Goal: Task Accomplishment & Management: Complete application form

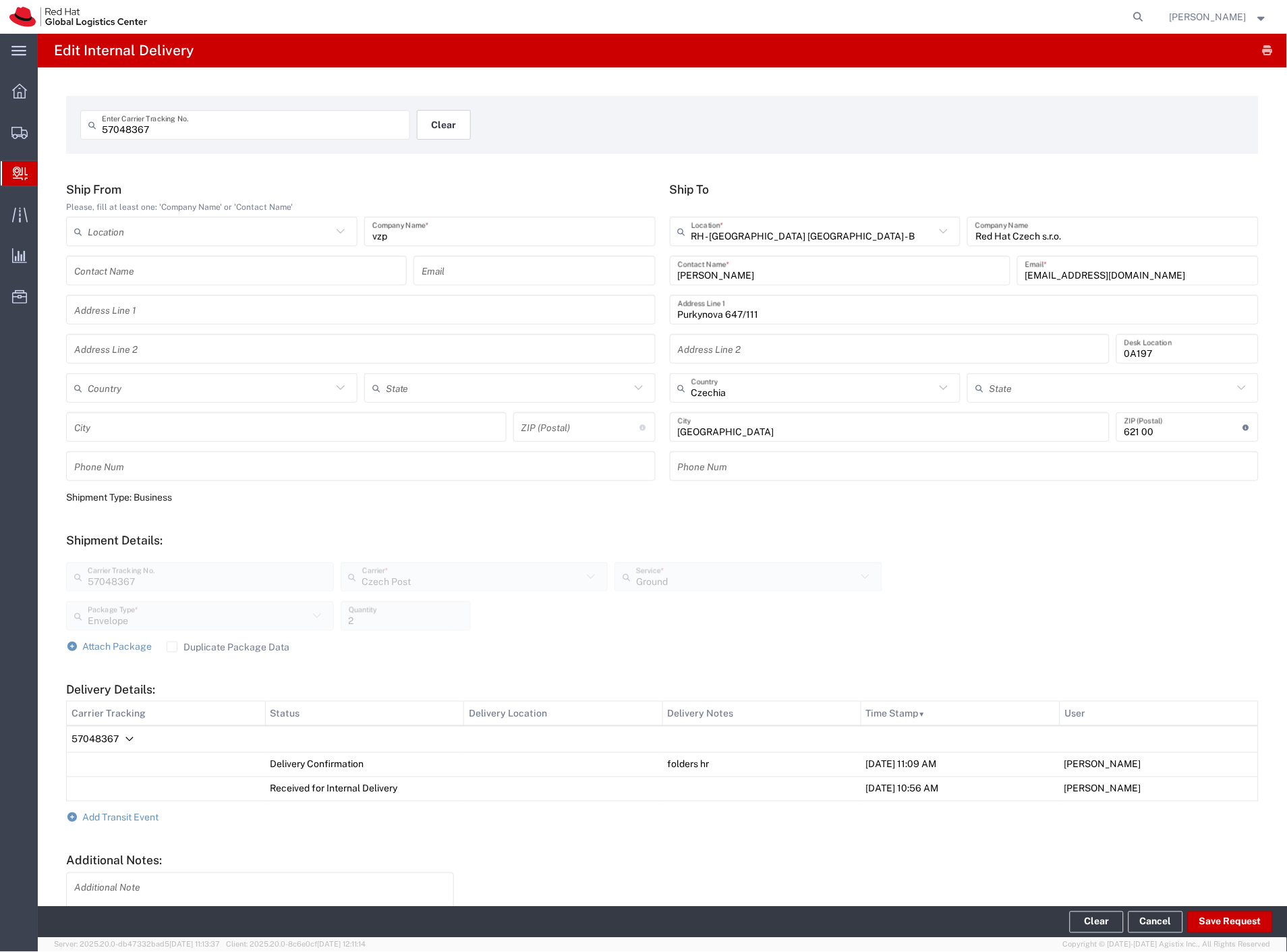
click at [450, 127] on button "Clear" at bounding box center [444, 125] width 54 height 30
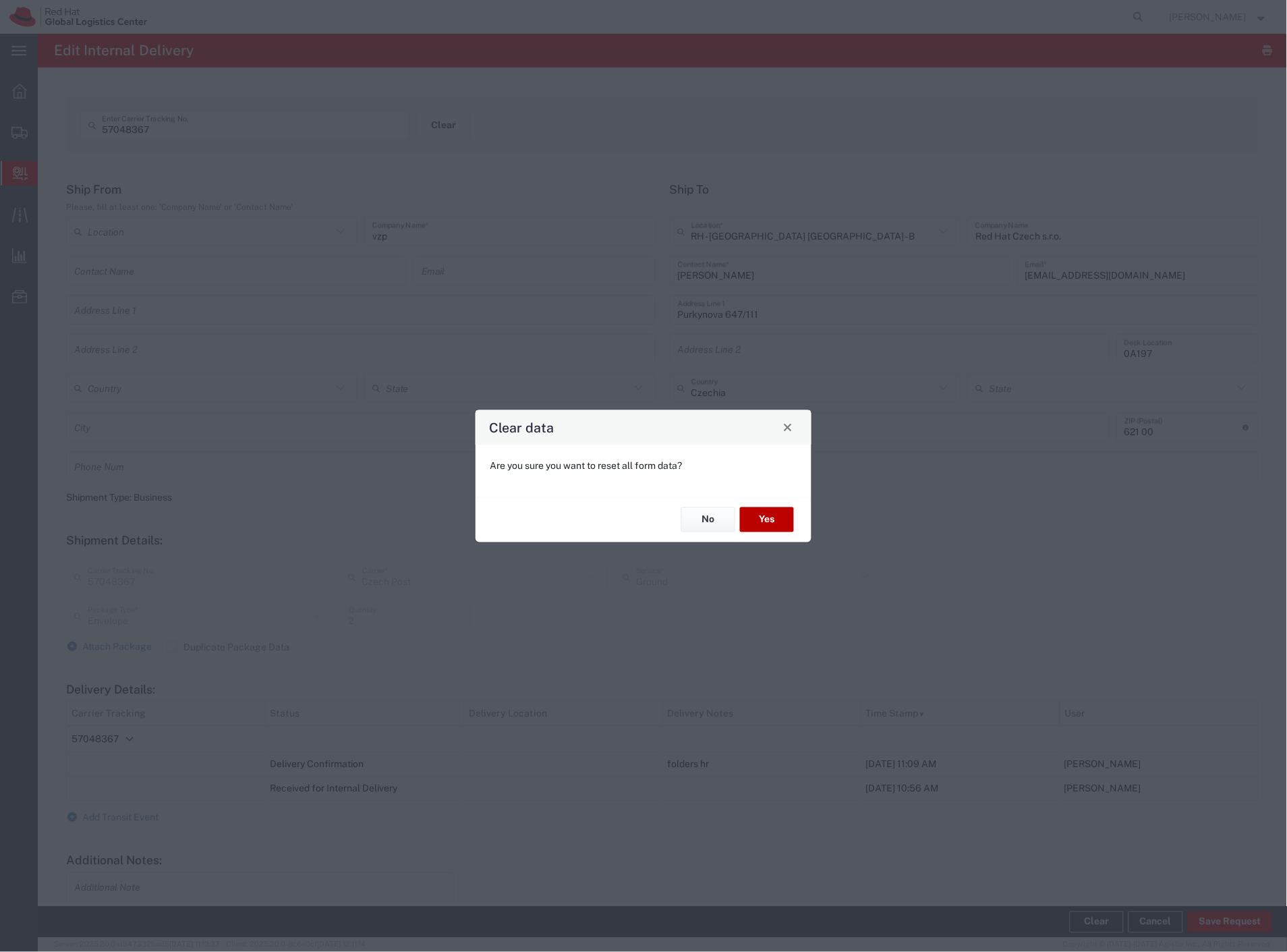
click at [781, 519] on button "Yes" at bounding box center [767, 519] width 54 height 25
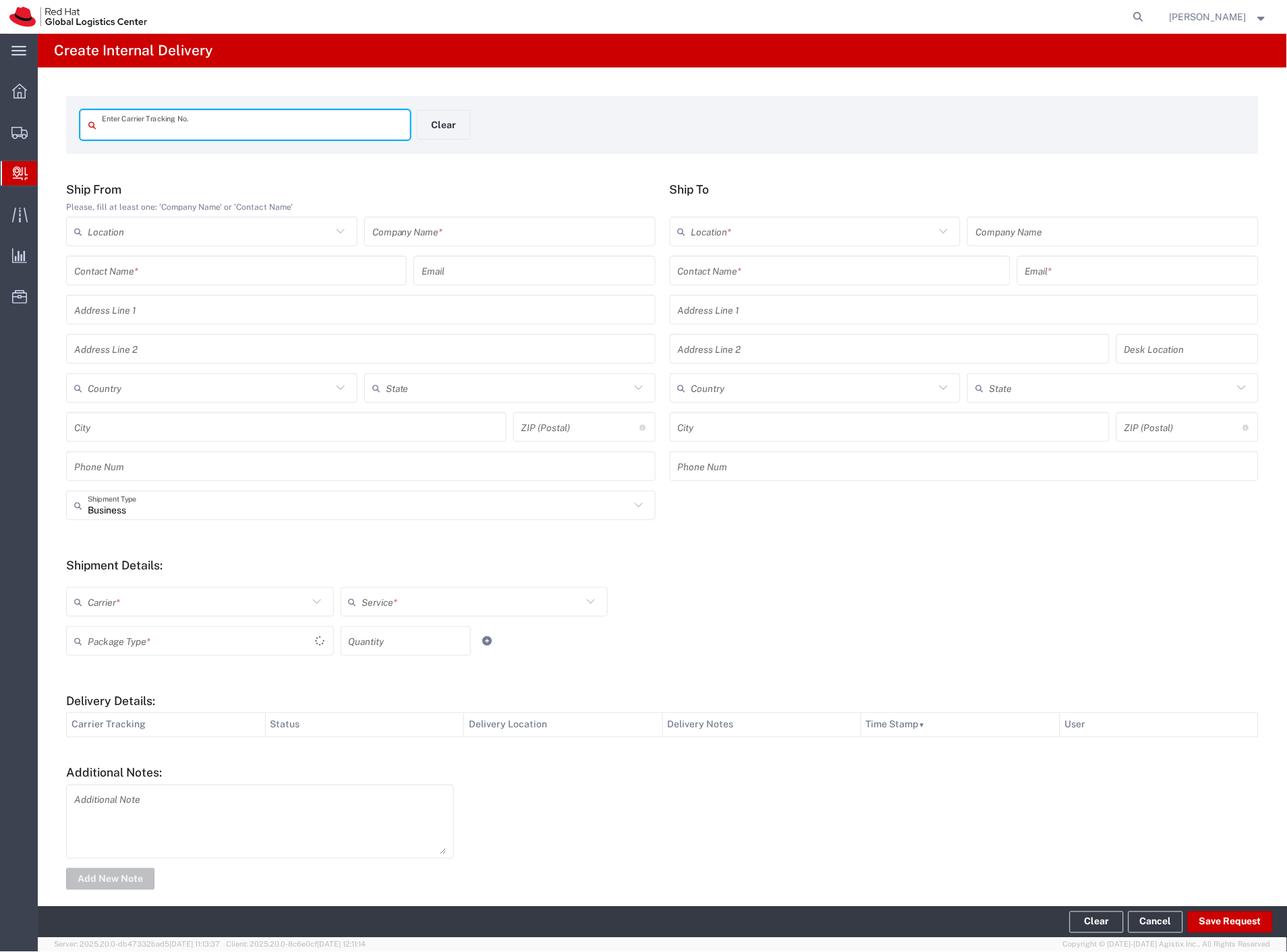
click at [446, 231] on input "text" at bounding box center [510, 231] width 275 height 23
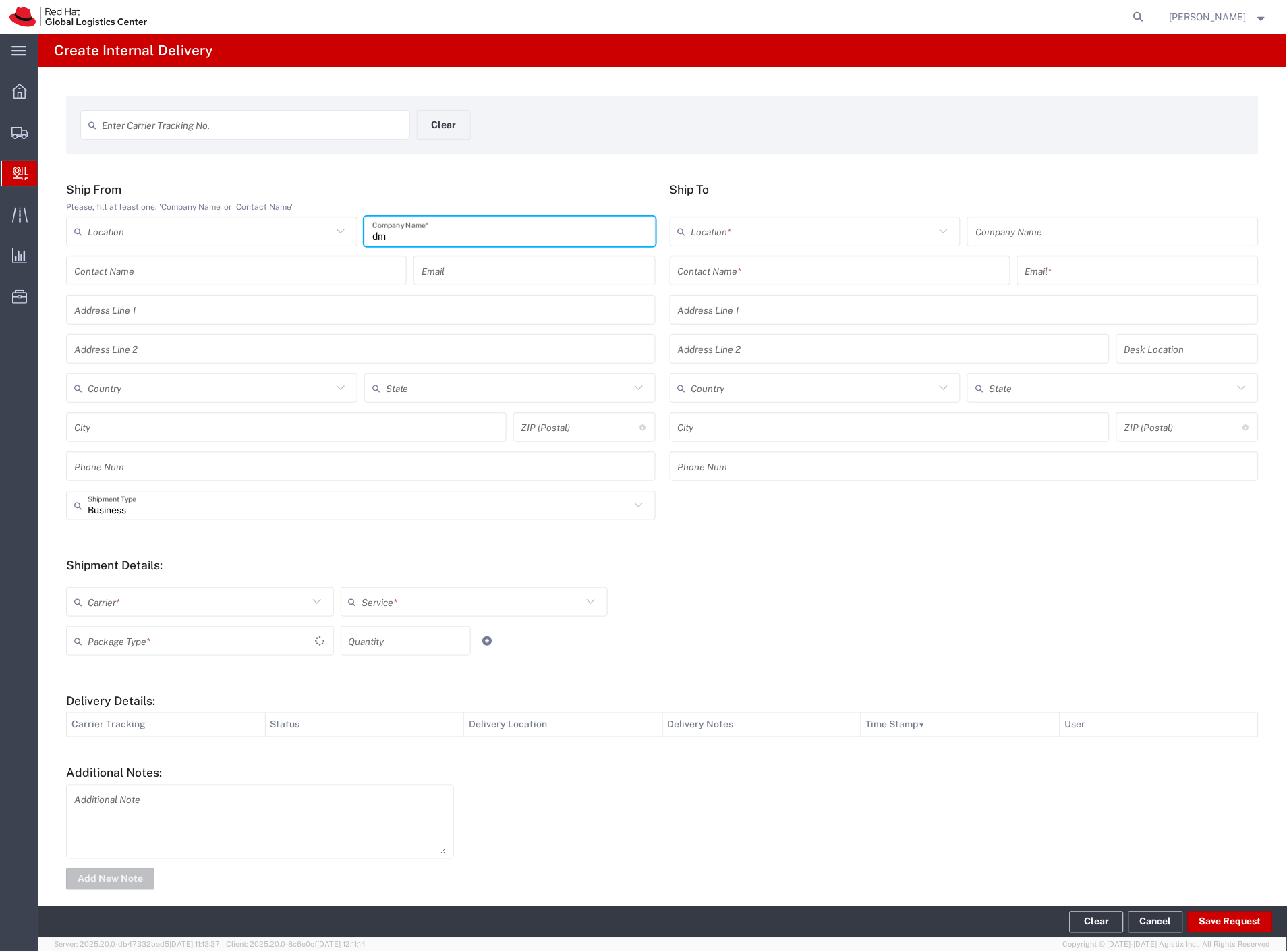
type input "dm"
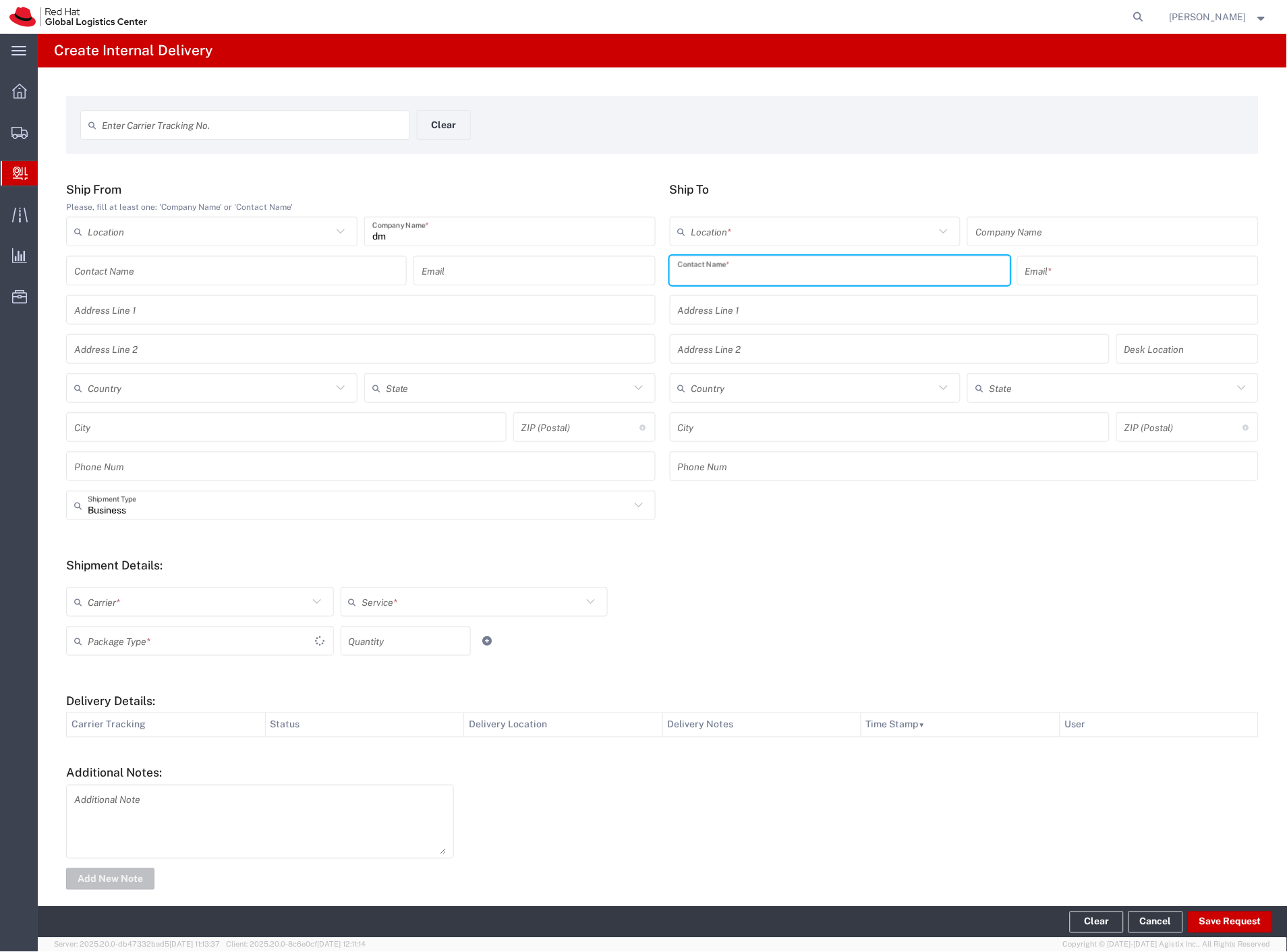
click at [742, 268] on input "text" at bounding box center [841, 270] width 325 height 23
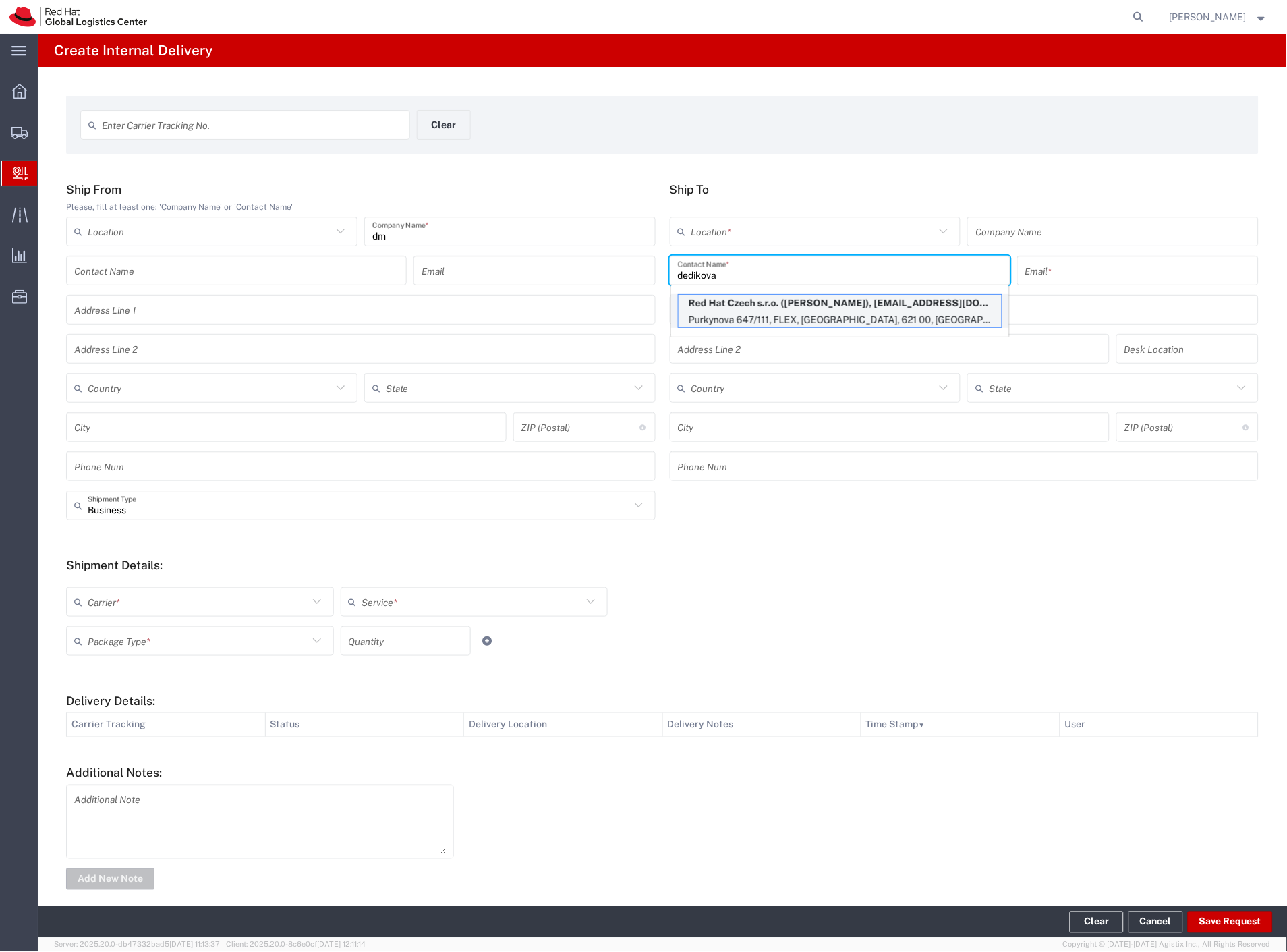
type input "dedikova"
click at [762, 322] on p "Purkynova 647/111, FLEX, [GEOGRAPHIC_DATA], 621 00, [GEOGRAPHIC_DATA]" at bounding box center [840, 320] width 323 height 17
type input "RH - [GEOGRAPHIC_DATA] [GEOGRAPHIC_DATA] - B"
type input "Red Hat Czech s.r.o."
type input "[PERSON_NAME]"
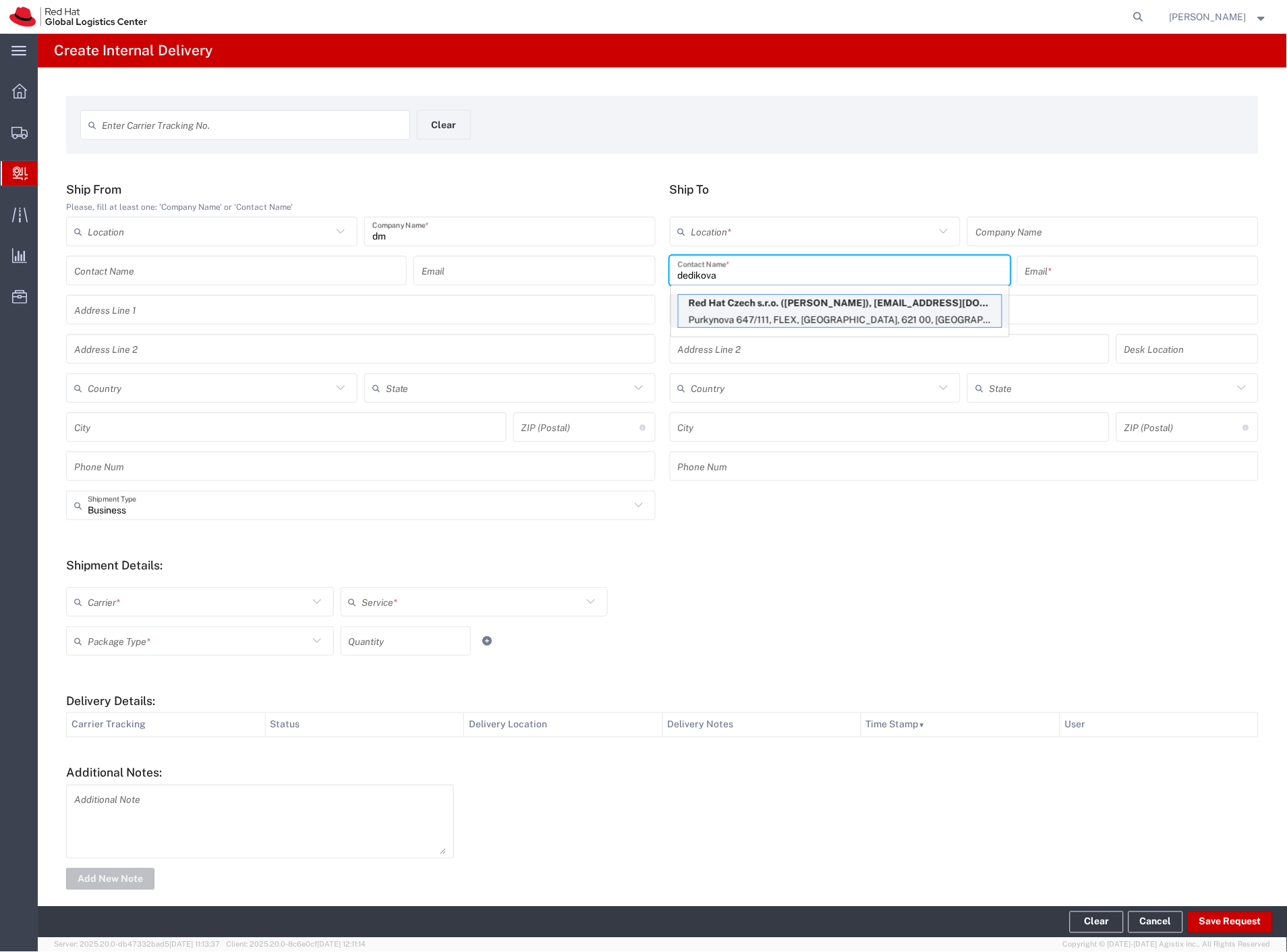
type input "[EMAIL_ADDRESS][DOMAIN_NAME]"
type input "Purkynova 647/111"
type input "FLEX"
type input "Czechia"
type input "[GEOGRAPHIC_DATA]"
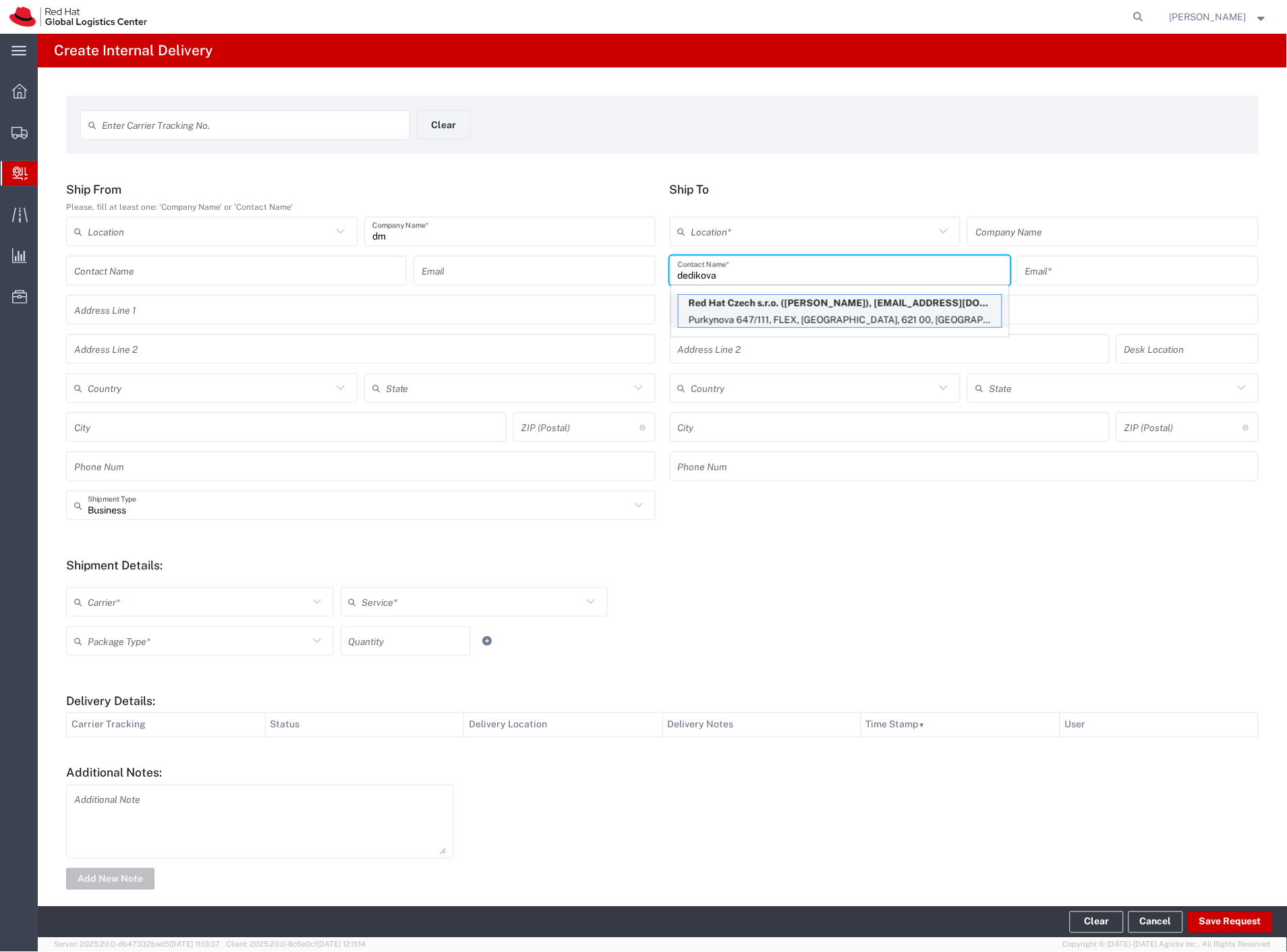
type input "621 00"
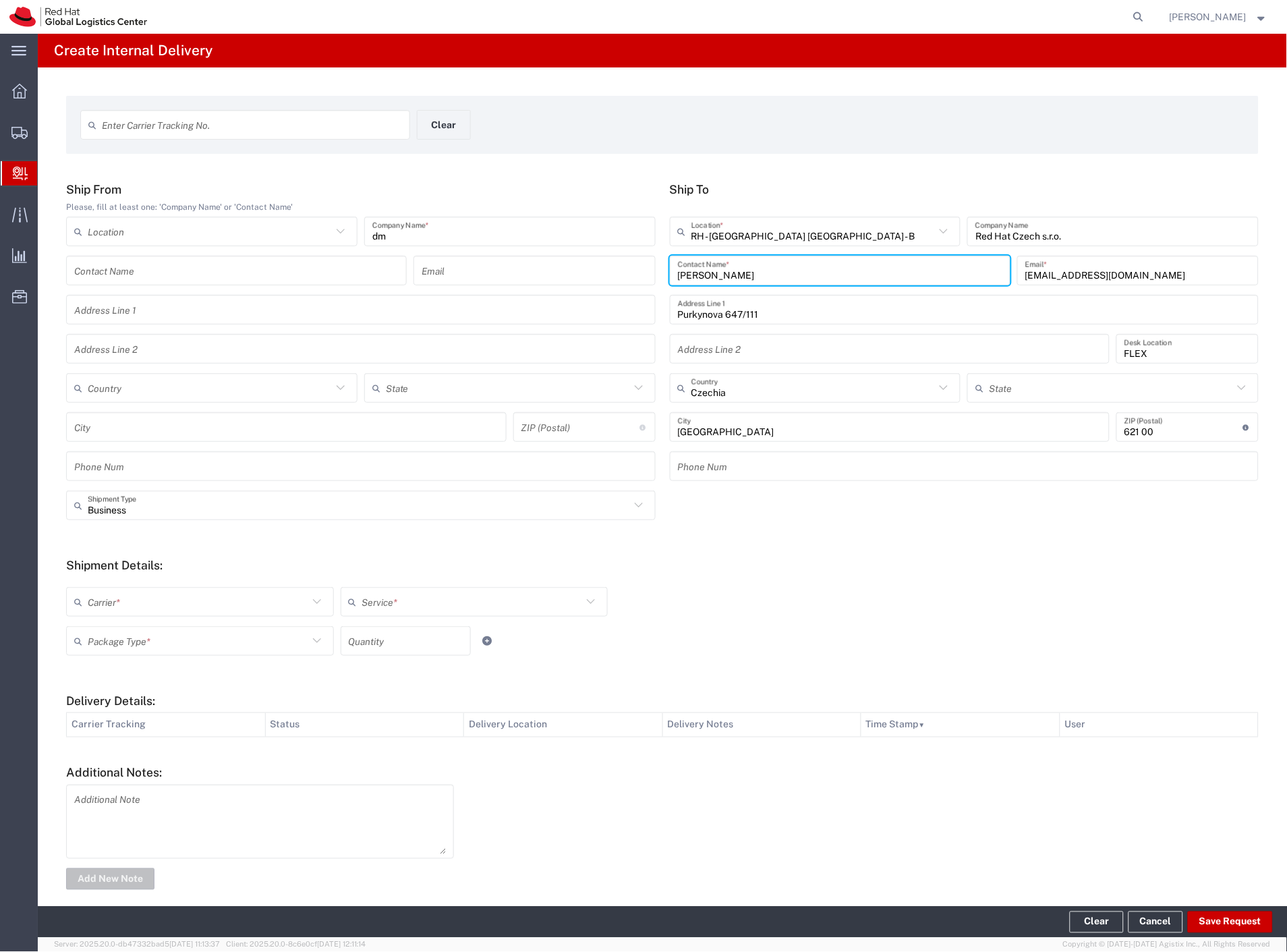
drag, startPoint x: 92, startPoint y: 597, endPoint x: 111, endPoint y: 618, distance: 28.3
click at [98, 599] on input "text" at bounding box center [198, 602] width 221 height 23
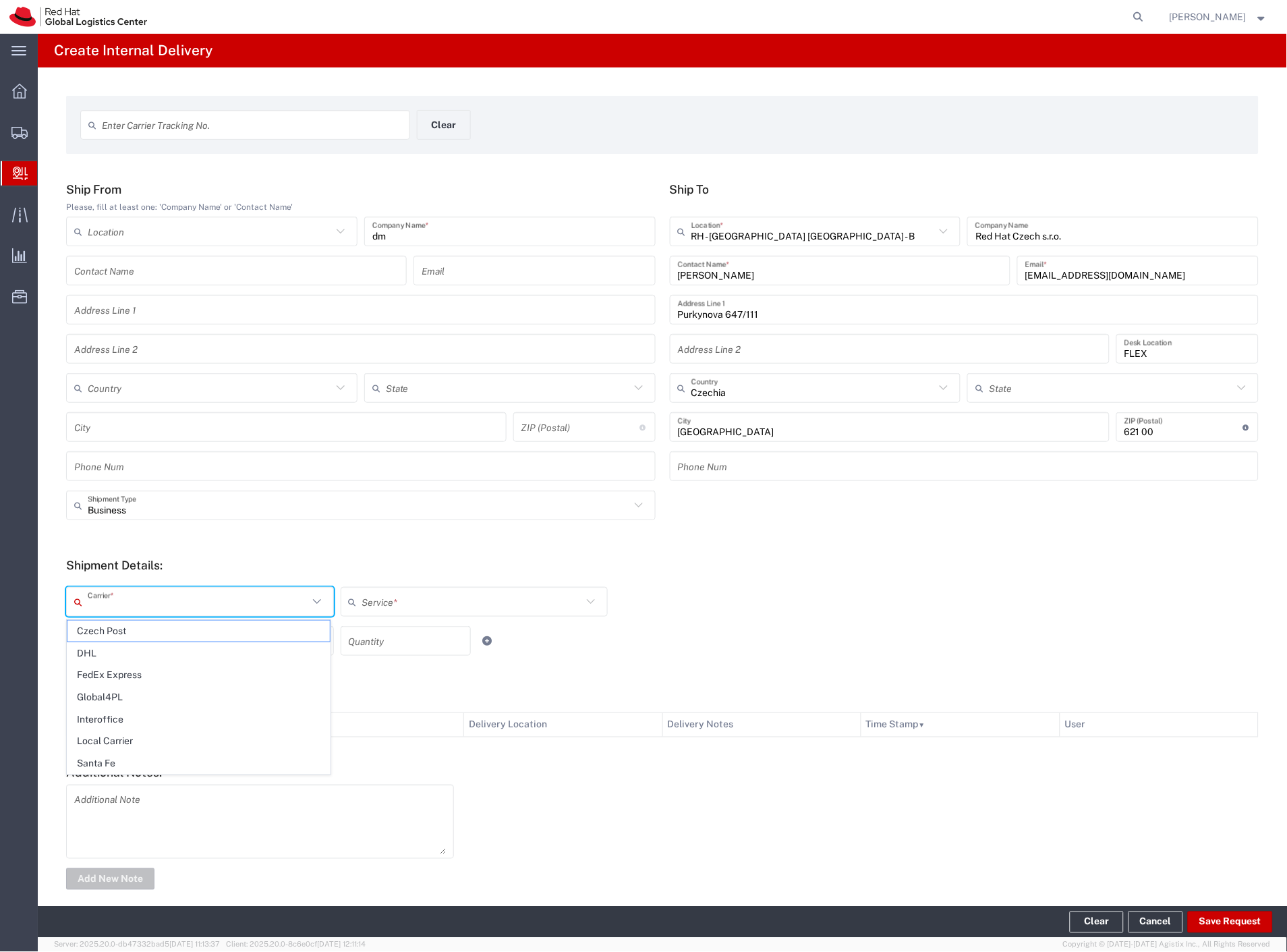
click at [110, 626] on span "Czech Post" at bounding box center [199, 631] width 262 height 21
type input "Czech Post"
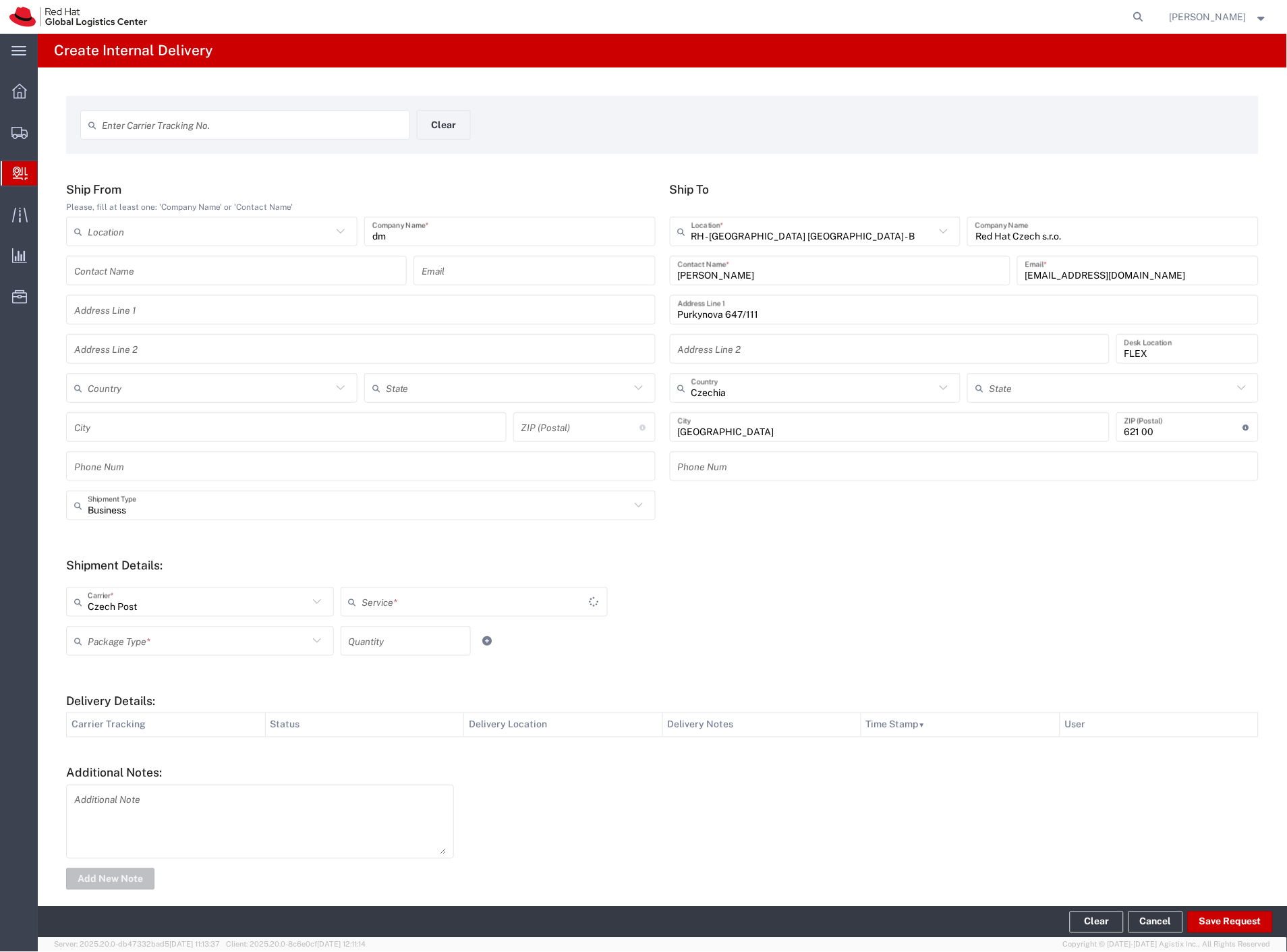
type input "Ground"
click at [110, 645] on input "text" at bounding box center [198, 641] width 221 height 23
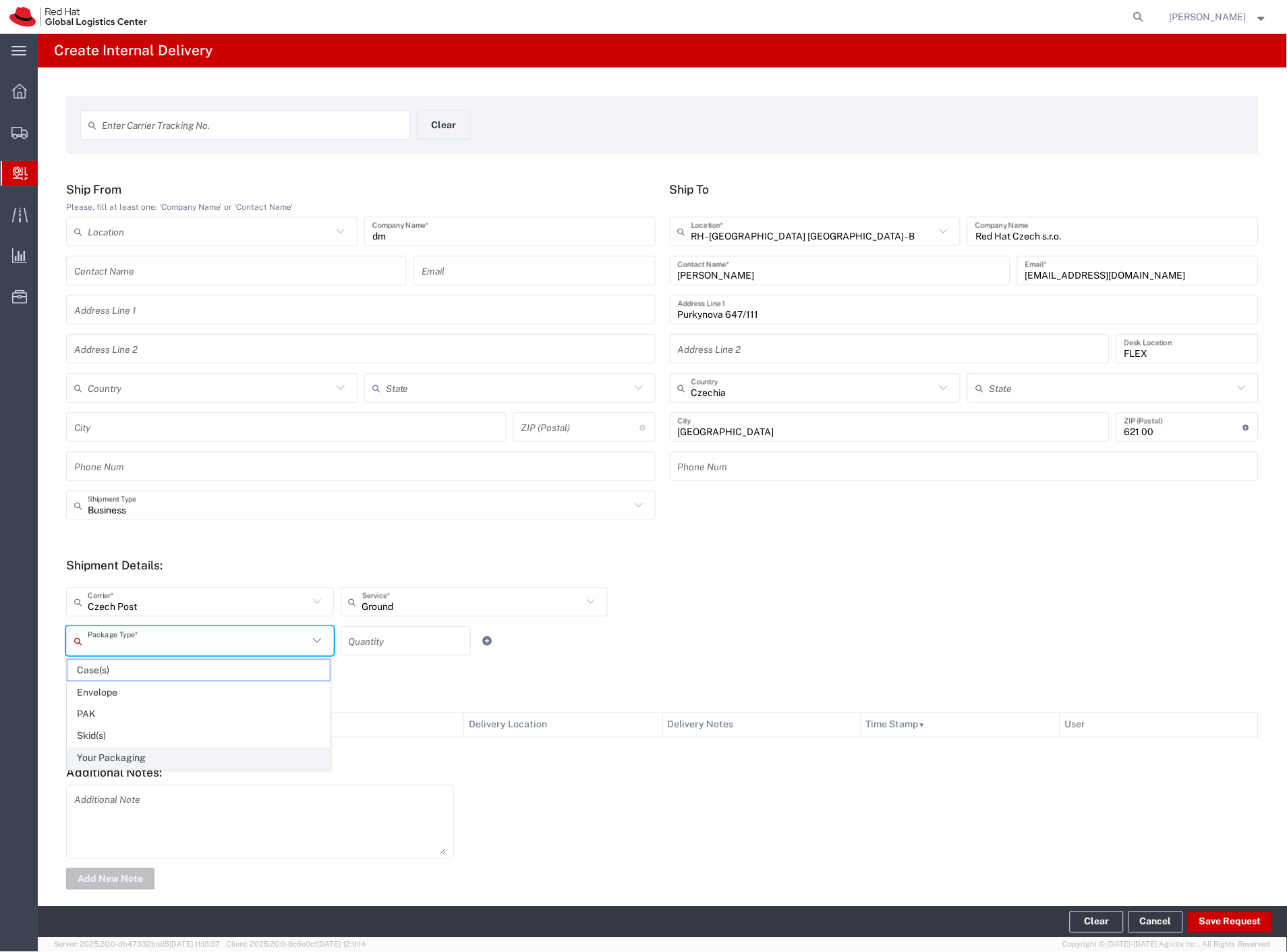
drag, startPoint x: 150, startPoint y: 756, endPoint x: 266, endPoint y: 765, distance: 116.3
click at [150, 757] on span "Your Packaging" at bounding box center [199, 759] width 262 height 21
type input "Your Packaging"
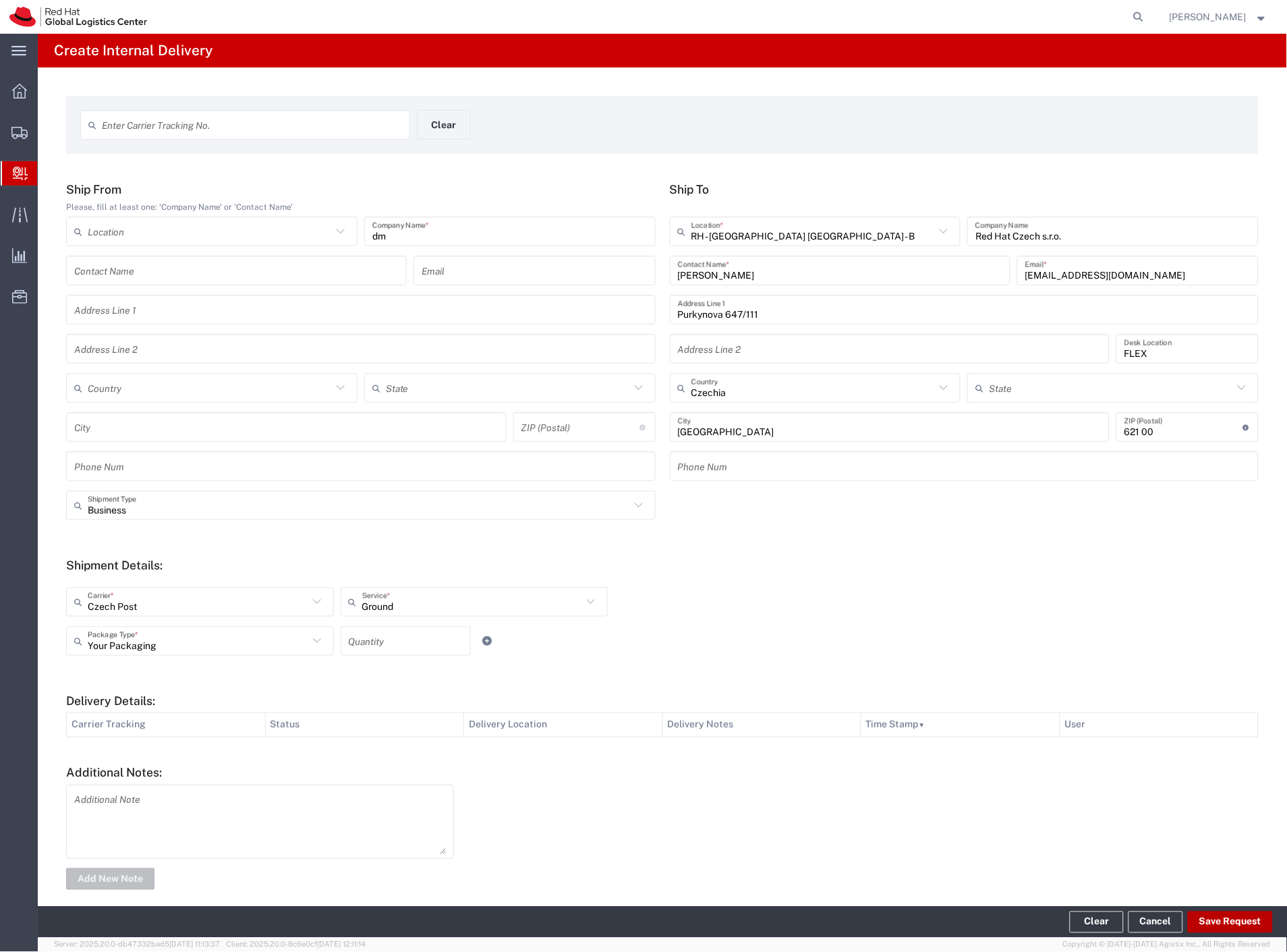
click at [1226, 922] on button "Save Request" at bounding box center [1231, 922] width 85 height 22
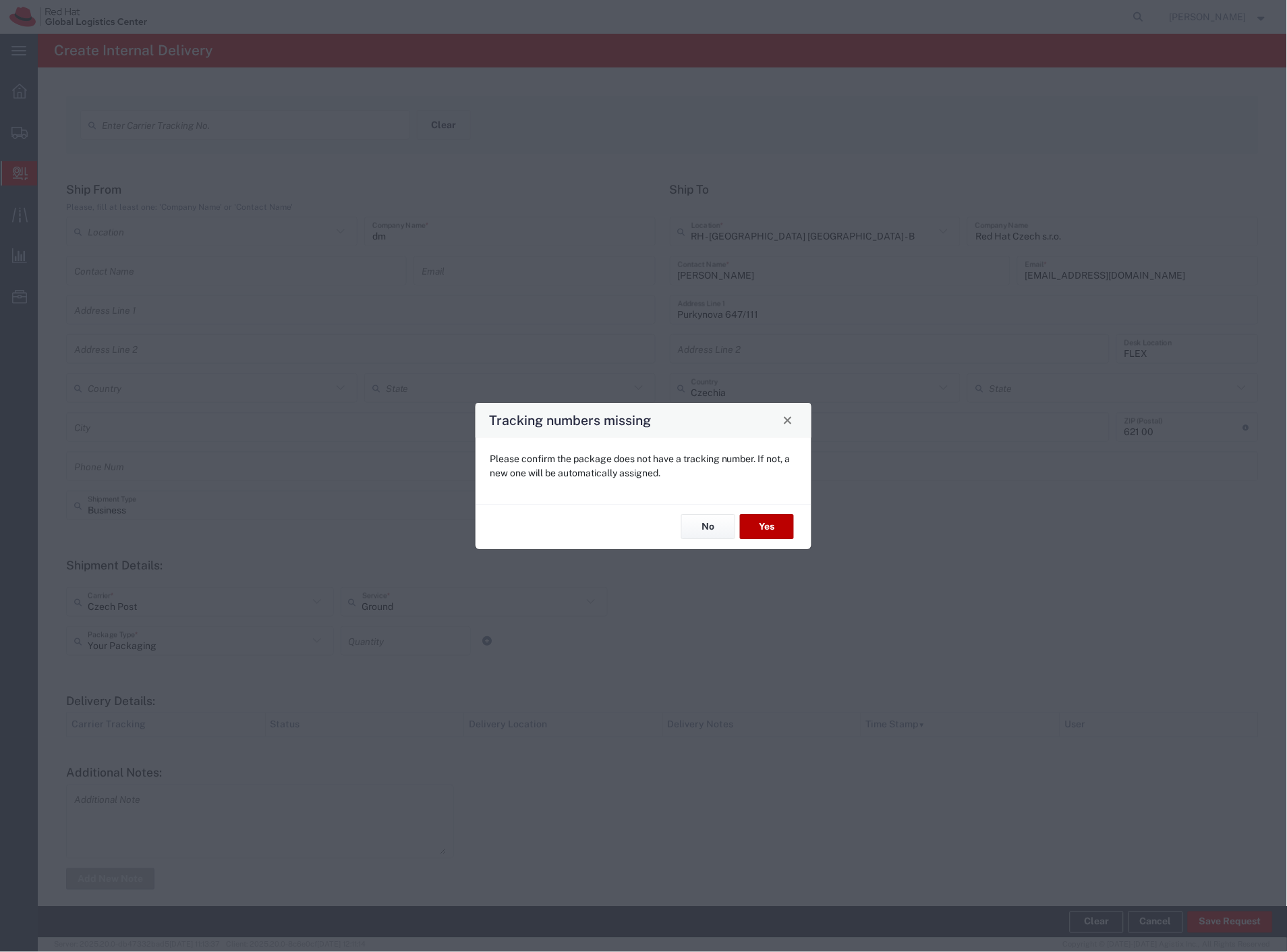
click at [782, 532] on button "Yes" at bounding box center [767, 527] width 54 height 25
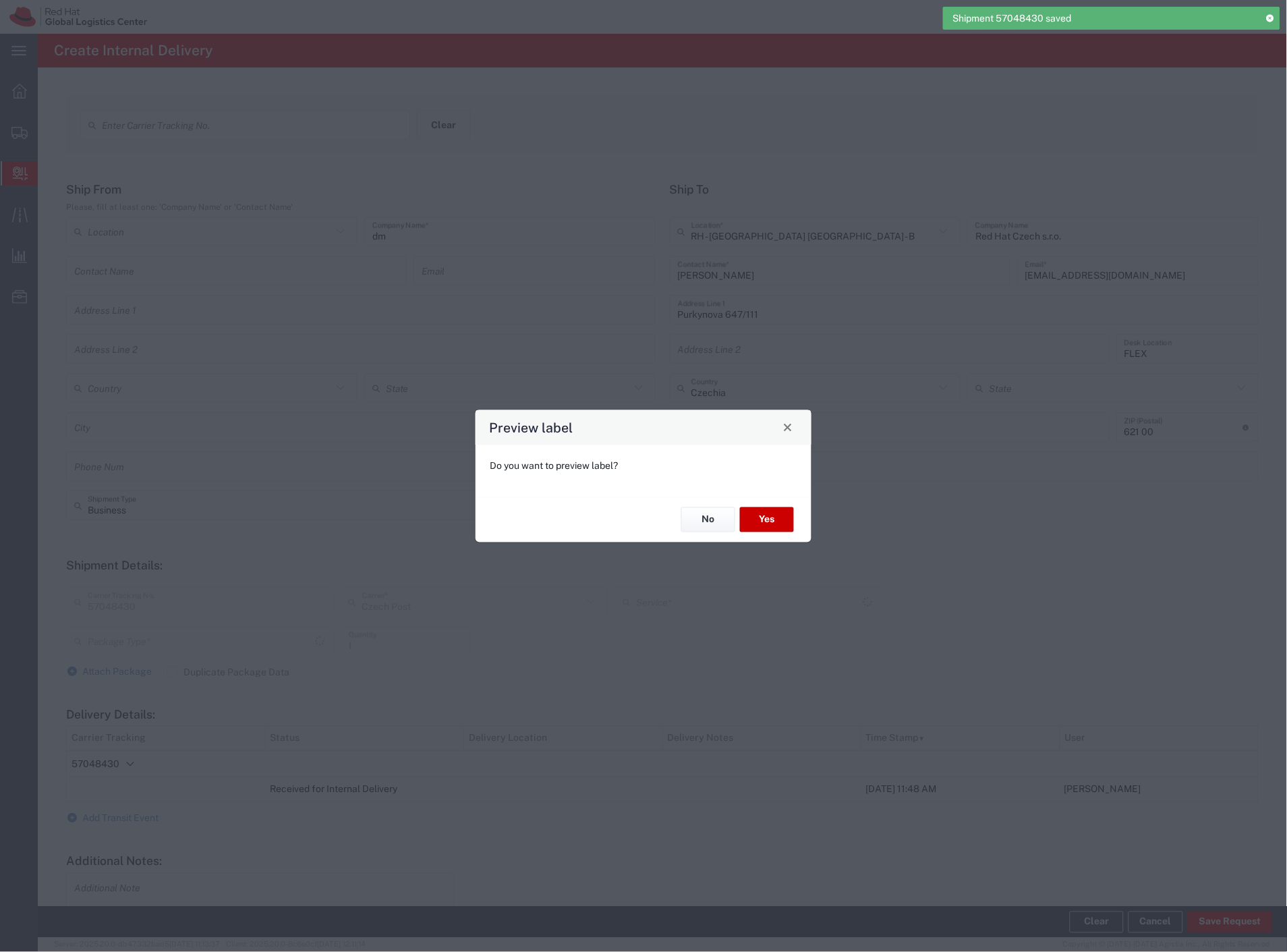
type input "Your Packaging"
type input "Ground"
click at [727, 521] on button "No" at bounding box center [709, 519] width 54 height 25
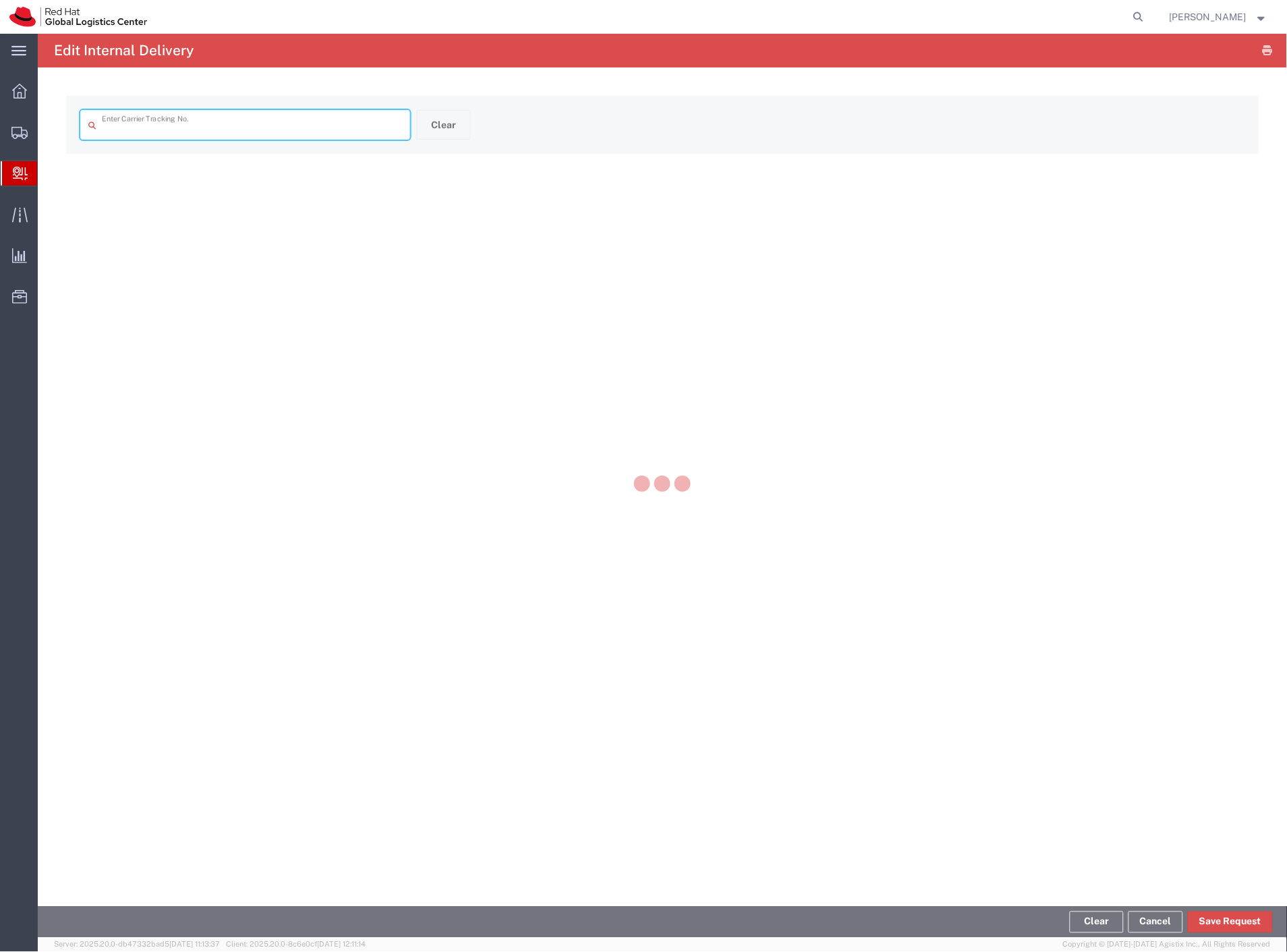
type input "57048430"
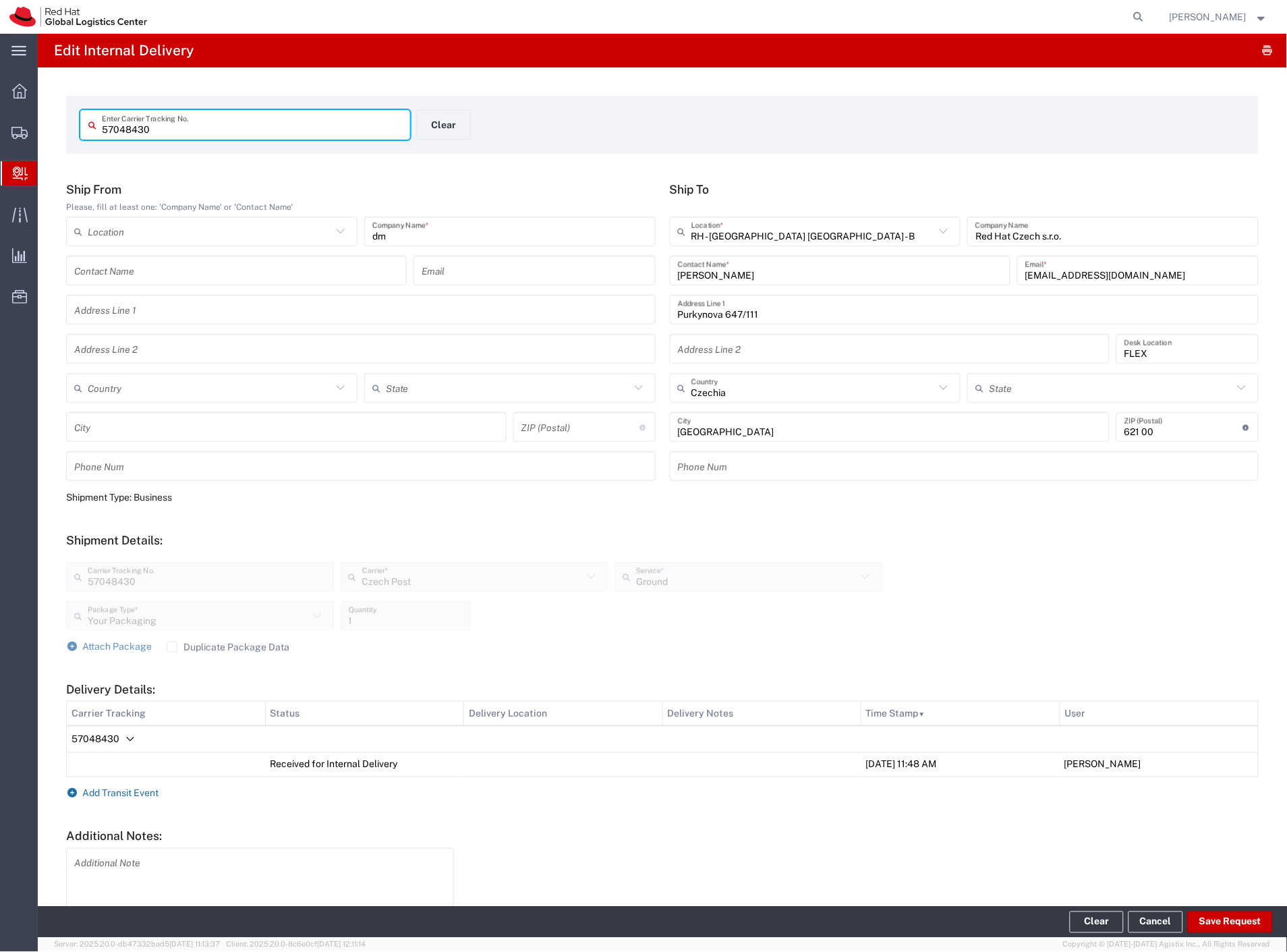
click at [140, 790] on span "Add Transit Event" at bounding box center [122, 793] width 76 height 10
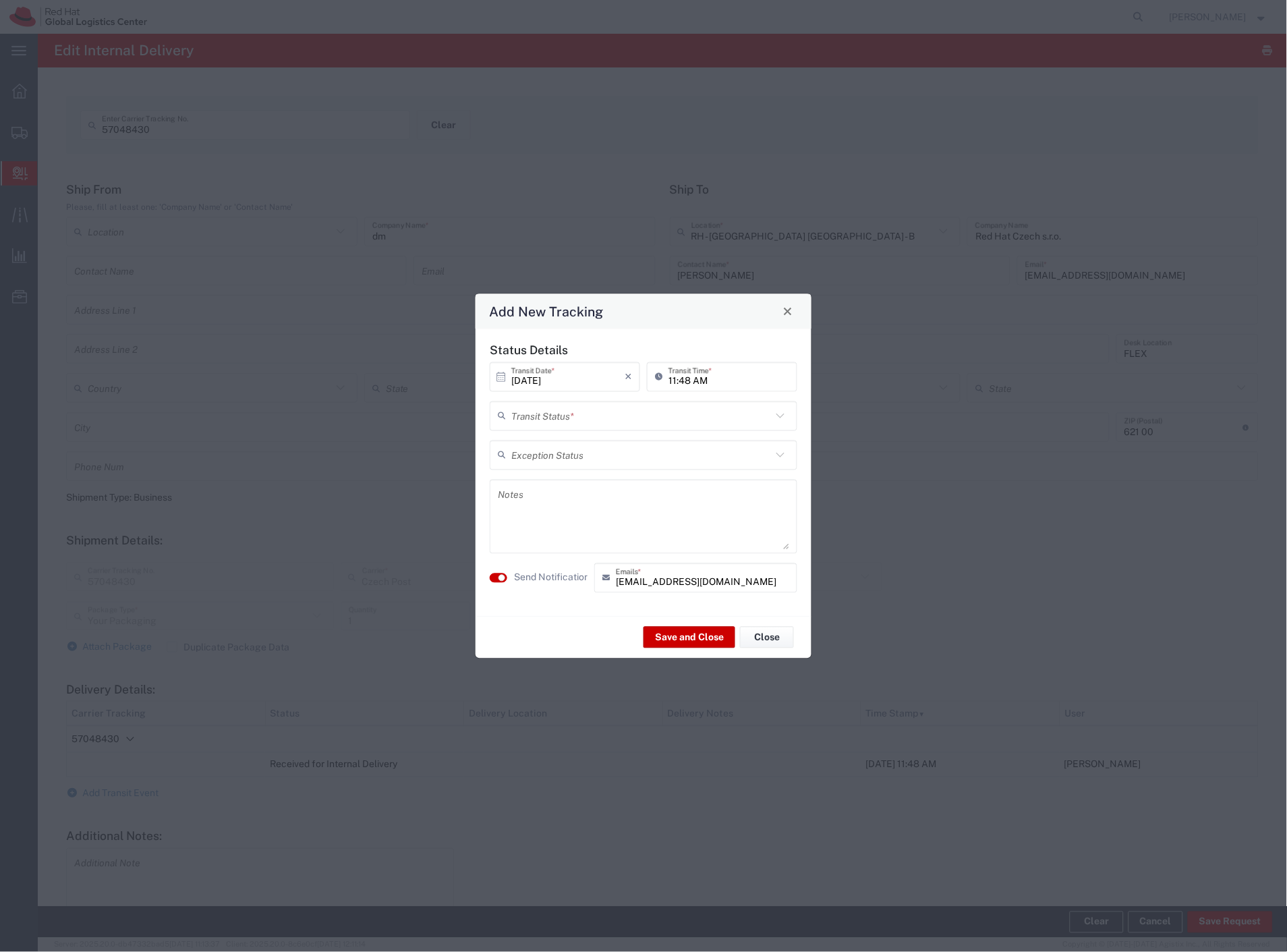
click at [565, 413] on input "text" at bounding box center [642, 415] width 261 height 23
click at [556, 440] on span "Delivery Confirmation" at bounding box center [644, 445] width 305 height 21
type input "Delivery Confirmation"
click at [550, 576] on label "Send Notification" at bounding box center [551, 578] width 76 height 14
click at [662, 636] on button "Save and Close" at bounding box center [690, 638] width 92 height 22
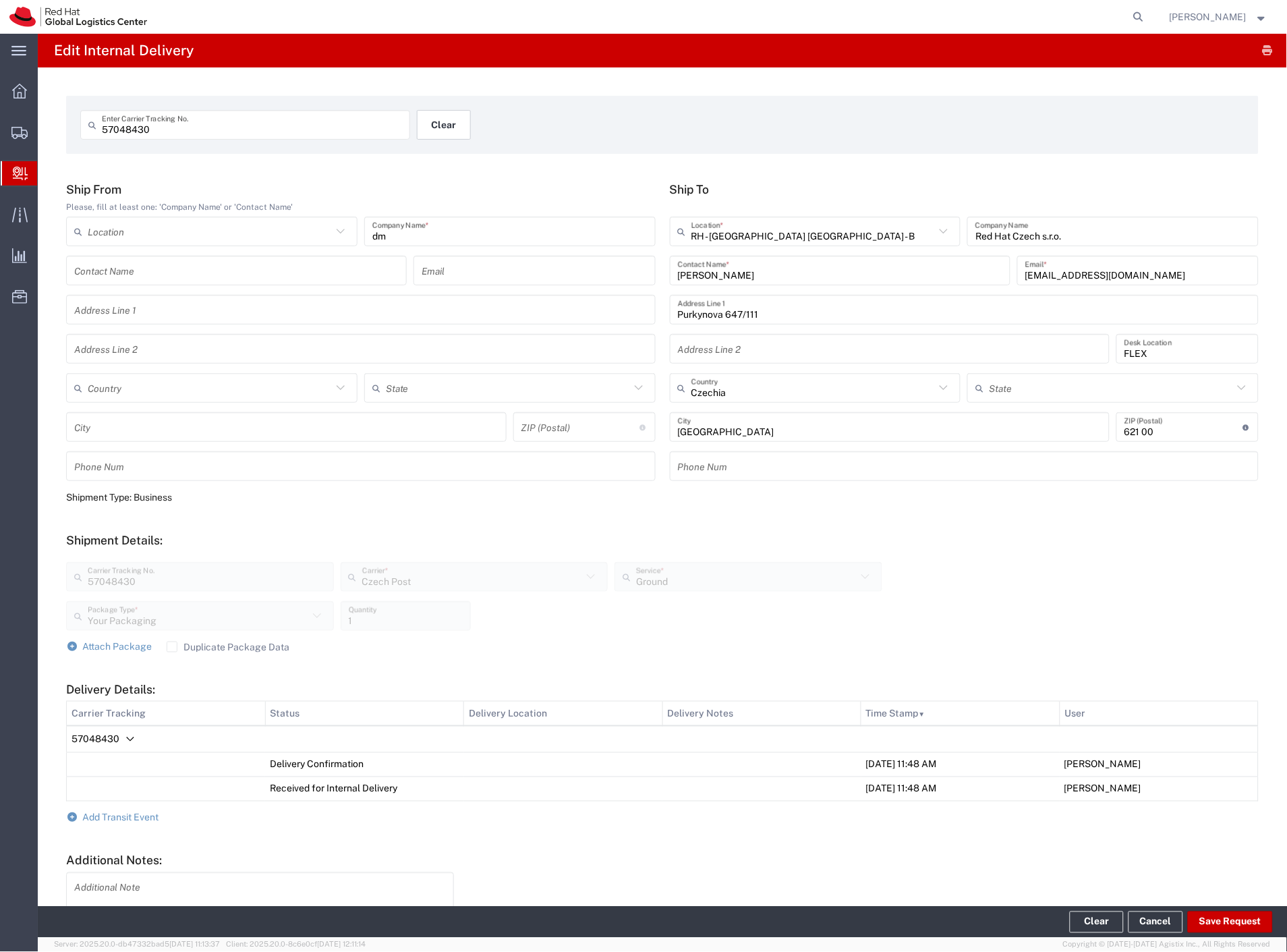
click at [456, 134] on button "Clear" at bounding box center [444, 125] width 54 height 30
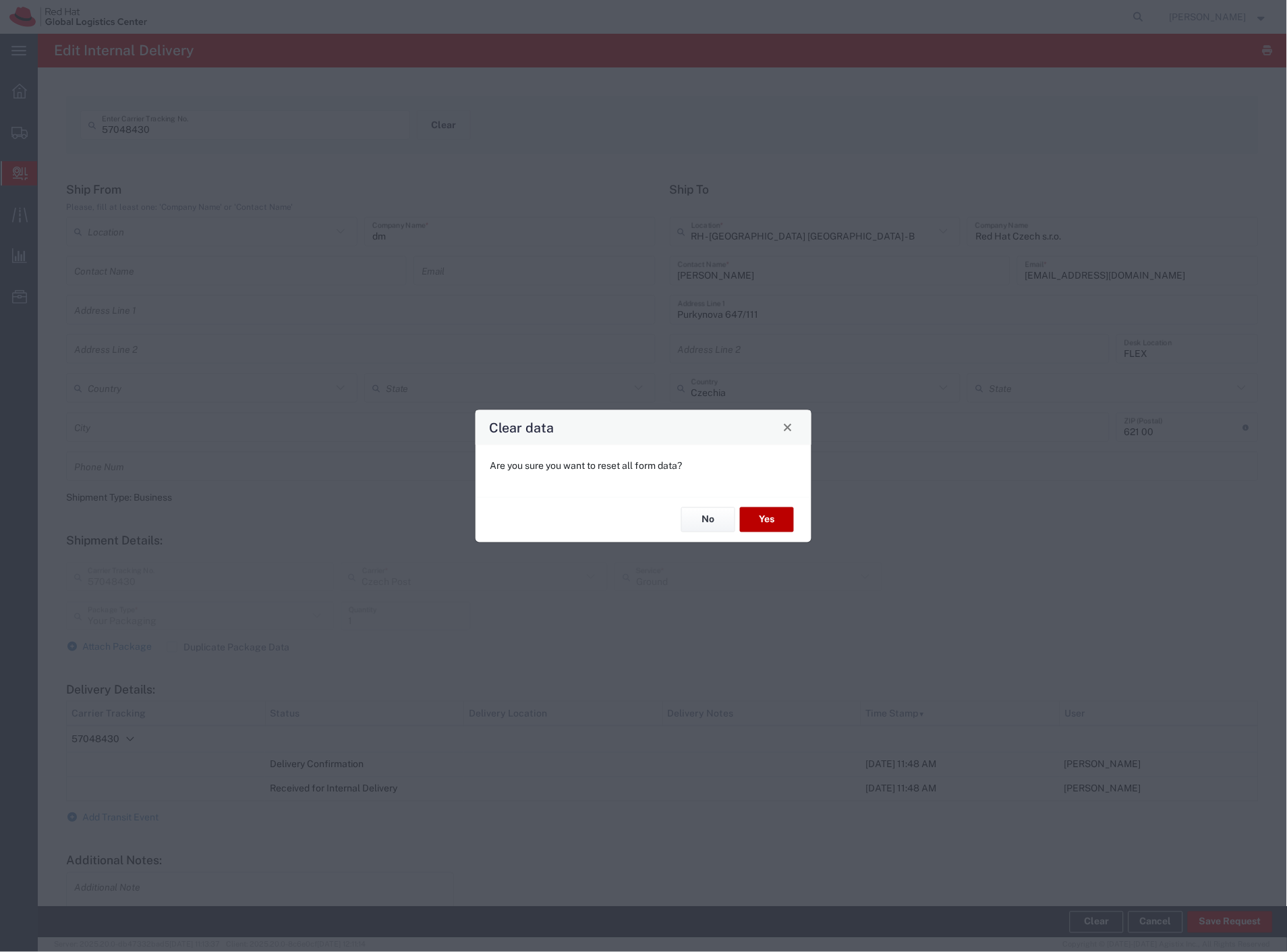
click at [760, 531] on button "Yes" at bounding box center [767, 519] width 54 height 25
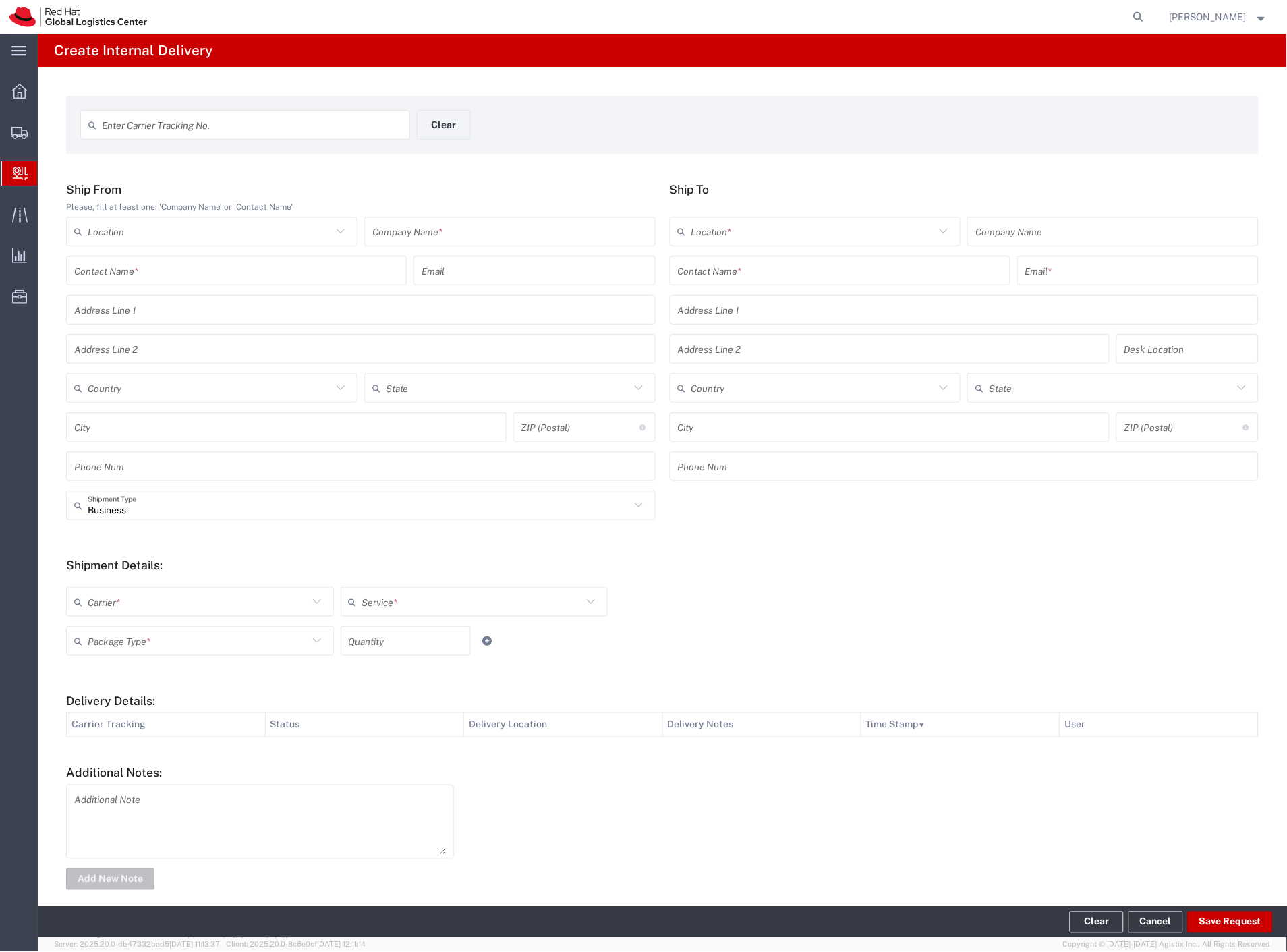
click at [459, 229] on input "text" at bounding box center [510, 231] width 275 height 23
type input "cdw"
type input "[PERSON_NAME] - we are red hat stickers"
click at [716, 277] on input "text" at bounding box center [841, 270] width 325 height 23
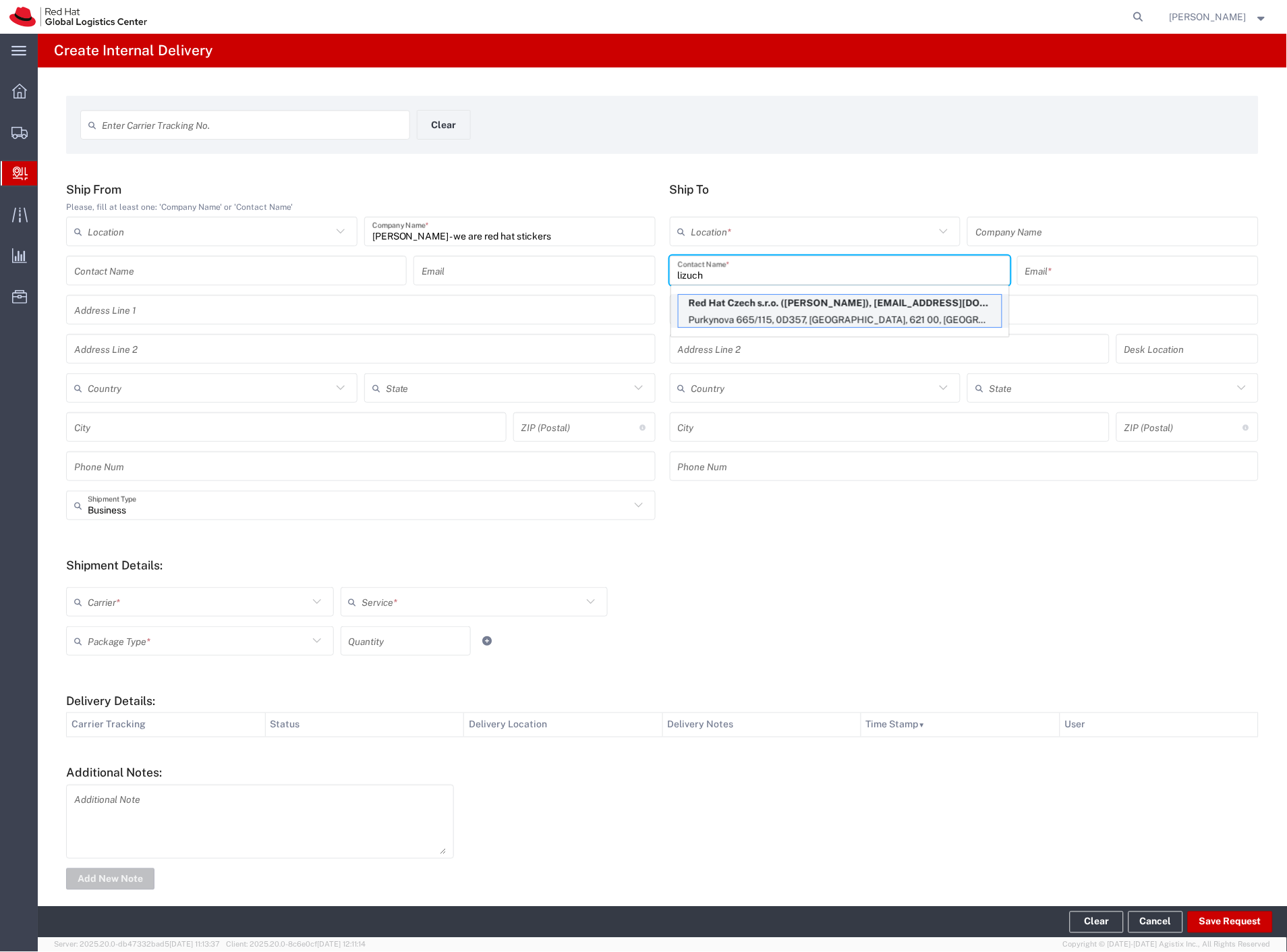
type input "lizuch"
click at [782, 314] on p "Purkynova 665/115, 0D357, [GEOGRAPHIC_DATA], 621 00, [GEOGRAPHIC_DATA]" at bounding box center [840, 320] width 323 height 17
type input "RH - [GEOGRAPHIC_DATA] [GEOGRAPHIC_DATA] - C"
type input "Red Hat Czech s.r.o."
type input "[PERSON_NAME]"
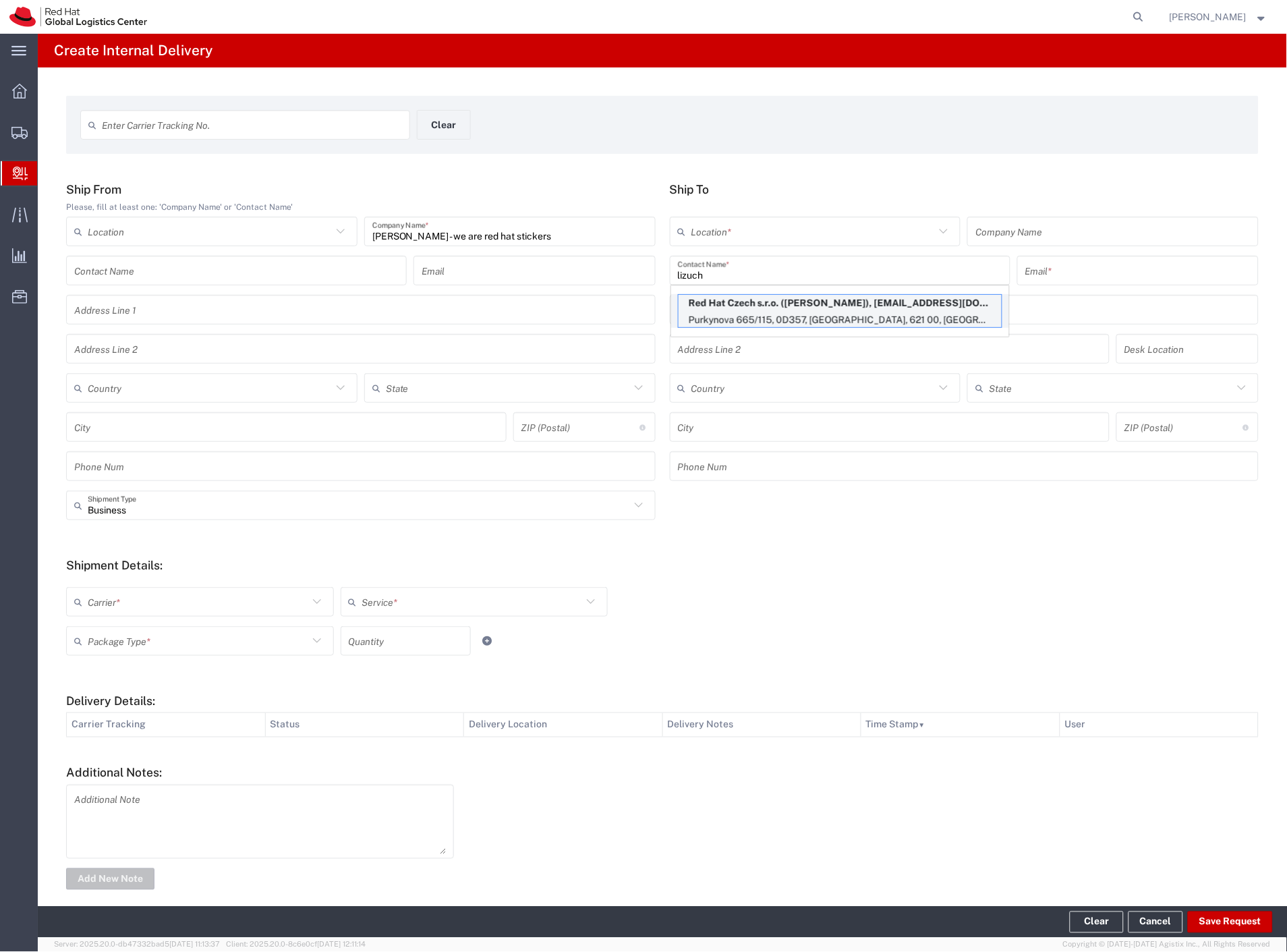
type input "[EMAIL_ADDRESS][DOMAIN_NAME]"
type input "Purkynova 665/115"
type input "0D357"
type input "Czechia"
type input "[GEOGRAPHIC_DATA]"
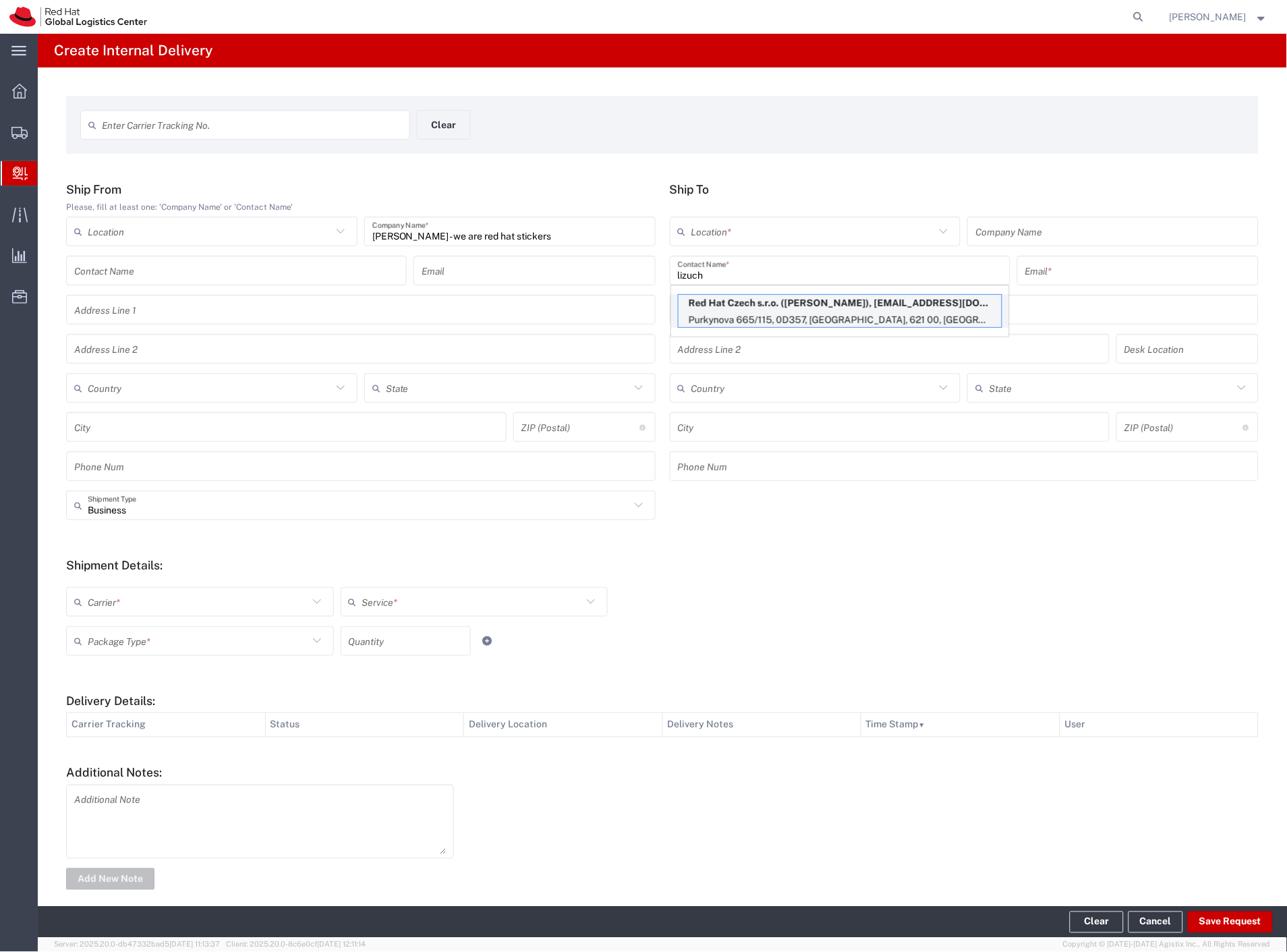
type input "621 00"
type input "420702253567"
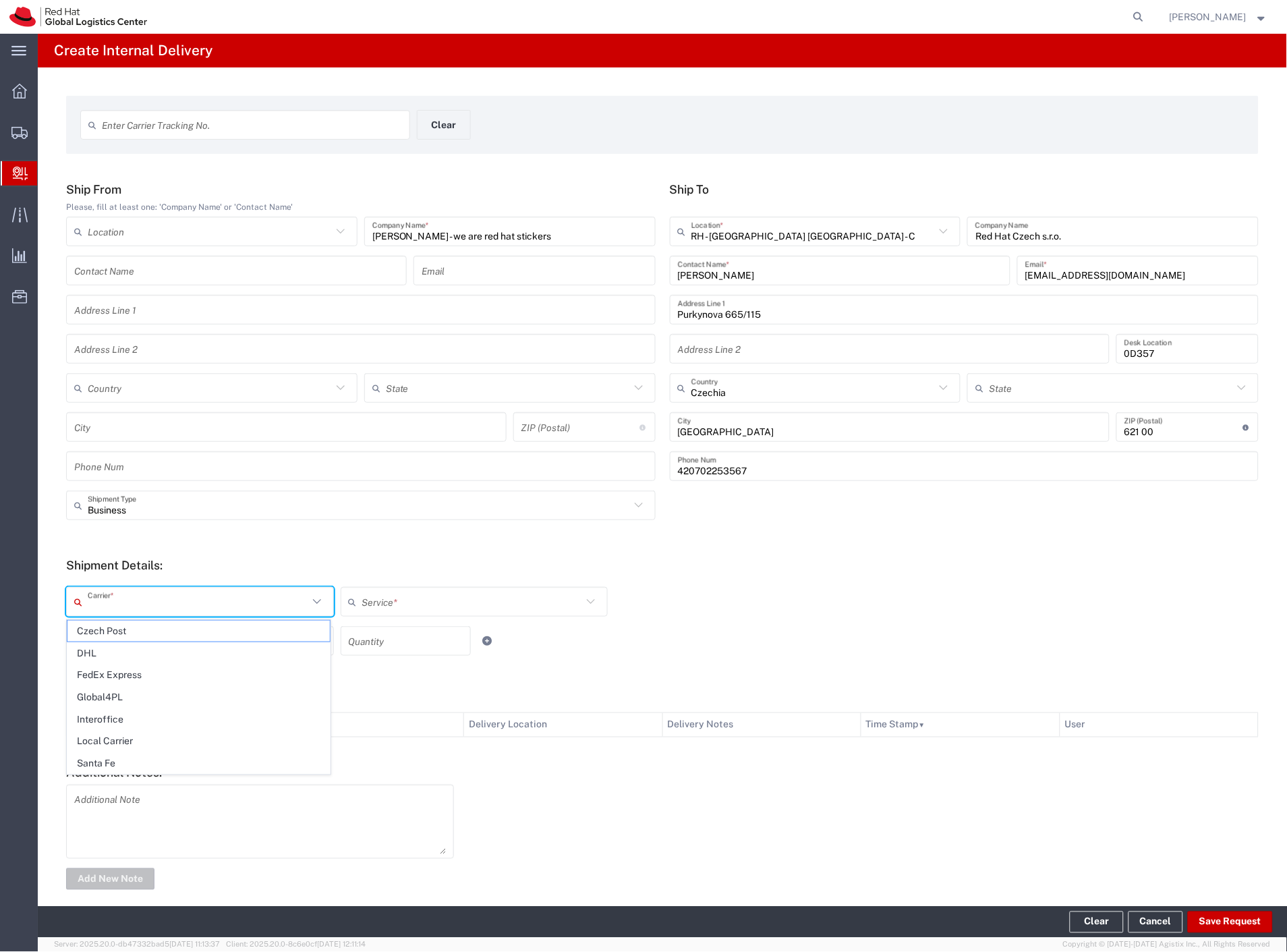
drag, startPoint x: 123, startPoint y: 596, endPoint x: 119, endPoint y: 615, distance: 19.4
click at [122, 600] on input "text" at bounding box center [198, 602] width 221 height 23
click at [112, 631] on span "Czech Post" at bounding box center [199, 631] width 262 height 21
type input "Czech Post"
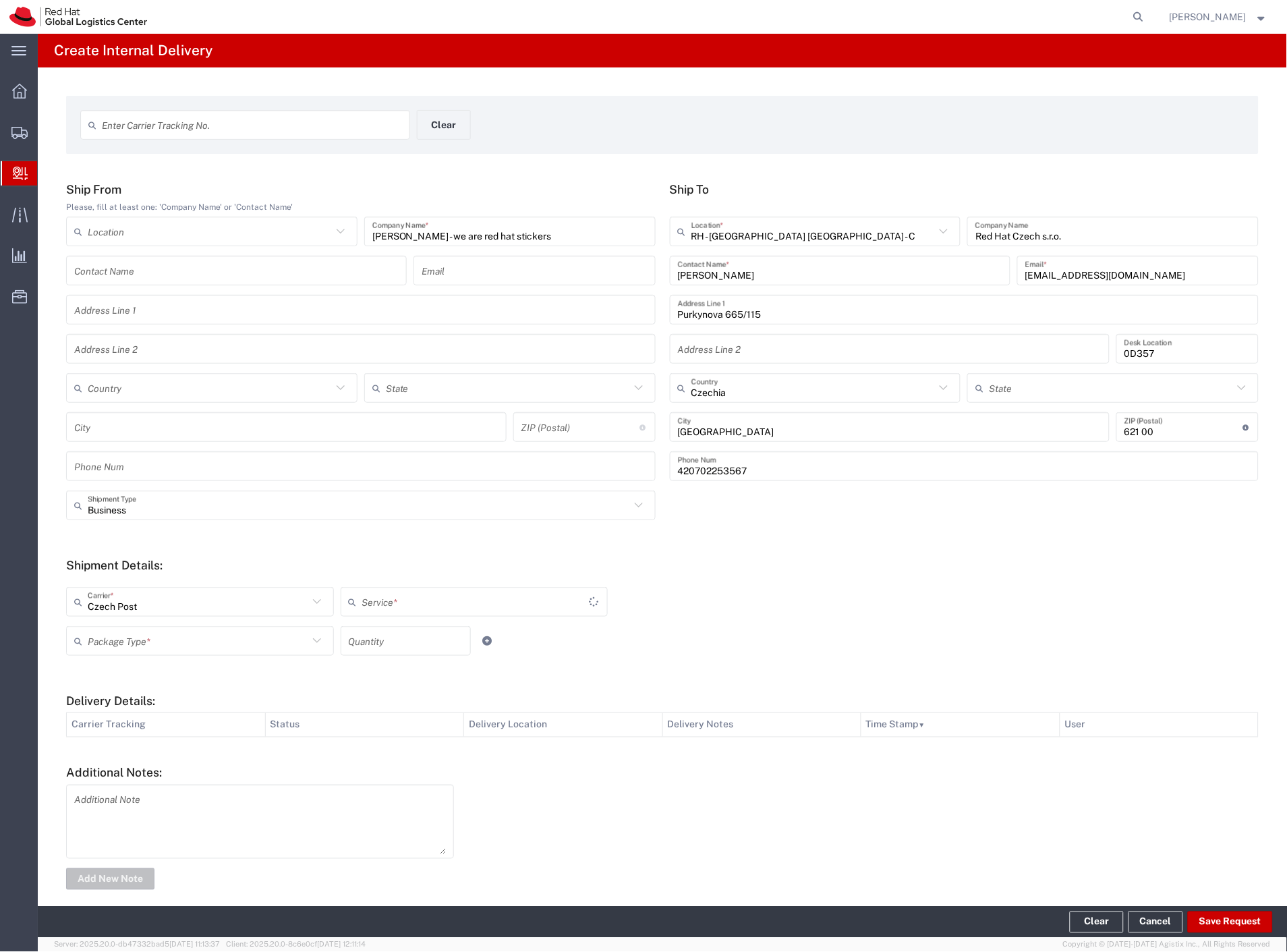
type input "Ground"
click at [110, 639] on input "text" at bounding box center [198, 641] width 221 height 23
click at [143, 764] on span "Your Packaging" at bounding box center [199, 759] width 262 height 21
type input "Your Packaging"
click at [1256, 915] on button "Save Request" at bounding box center [1231, 922] width 85 height 22
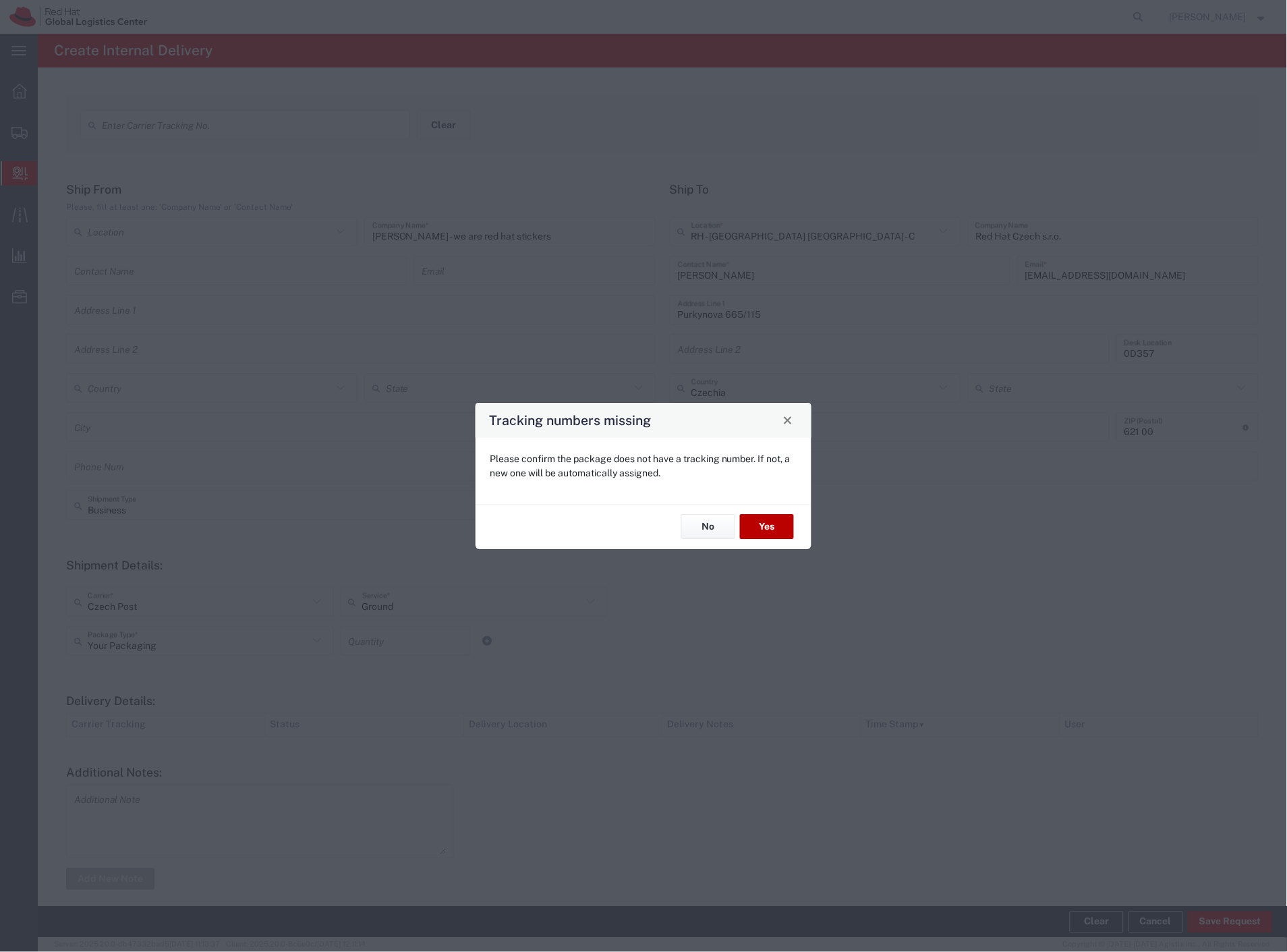
click at [776, 528] on button "Yes" at bounding box center [767, 527] width 54 height 25
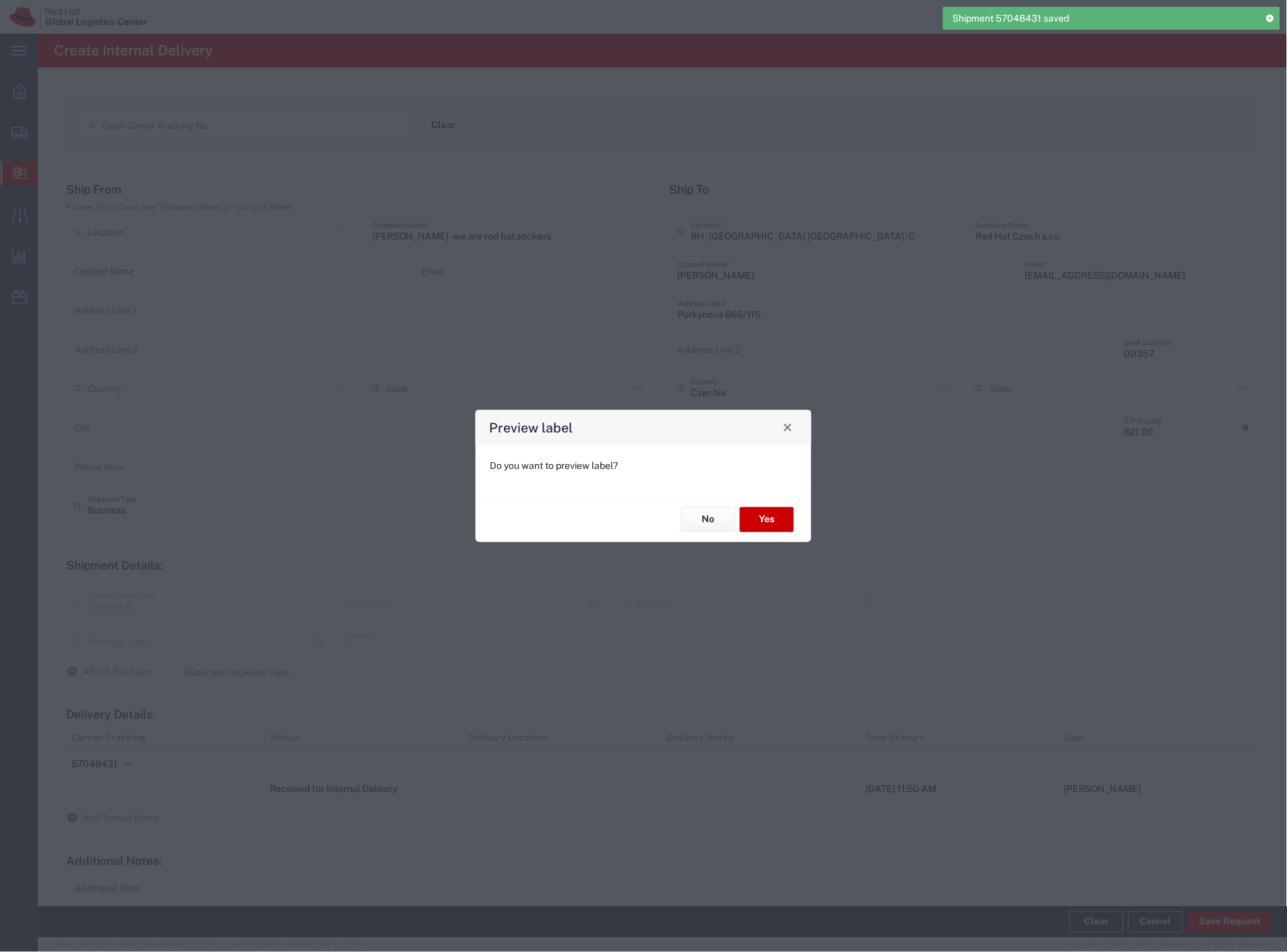
type input "Your Packaging"
type input "Ground"
type input "Czech Post"
click at [720, 517] on button "No" at bounding box center [709, 519] width 54 height 25
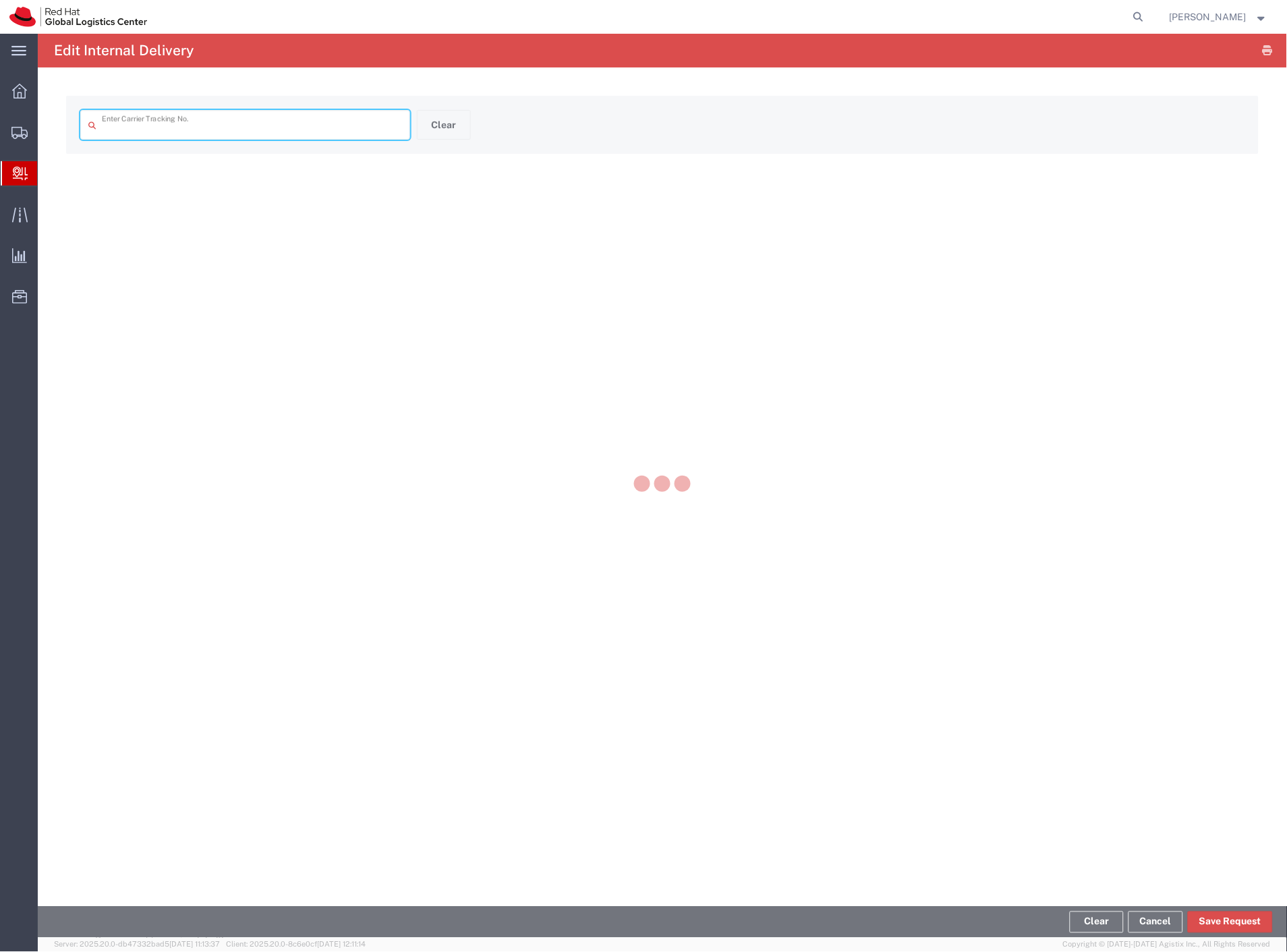
type input "57048431"
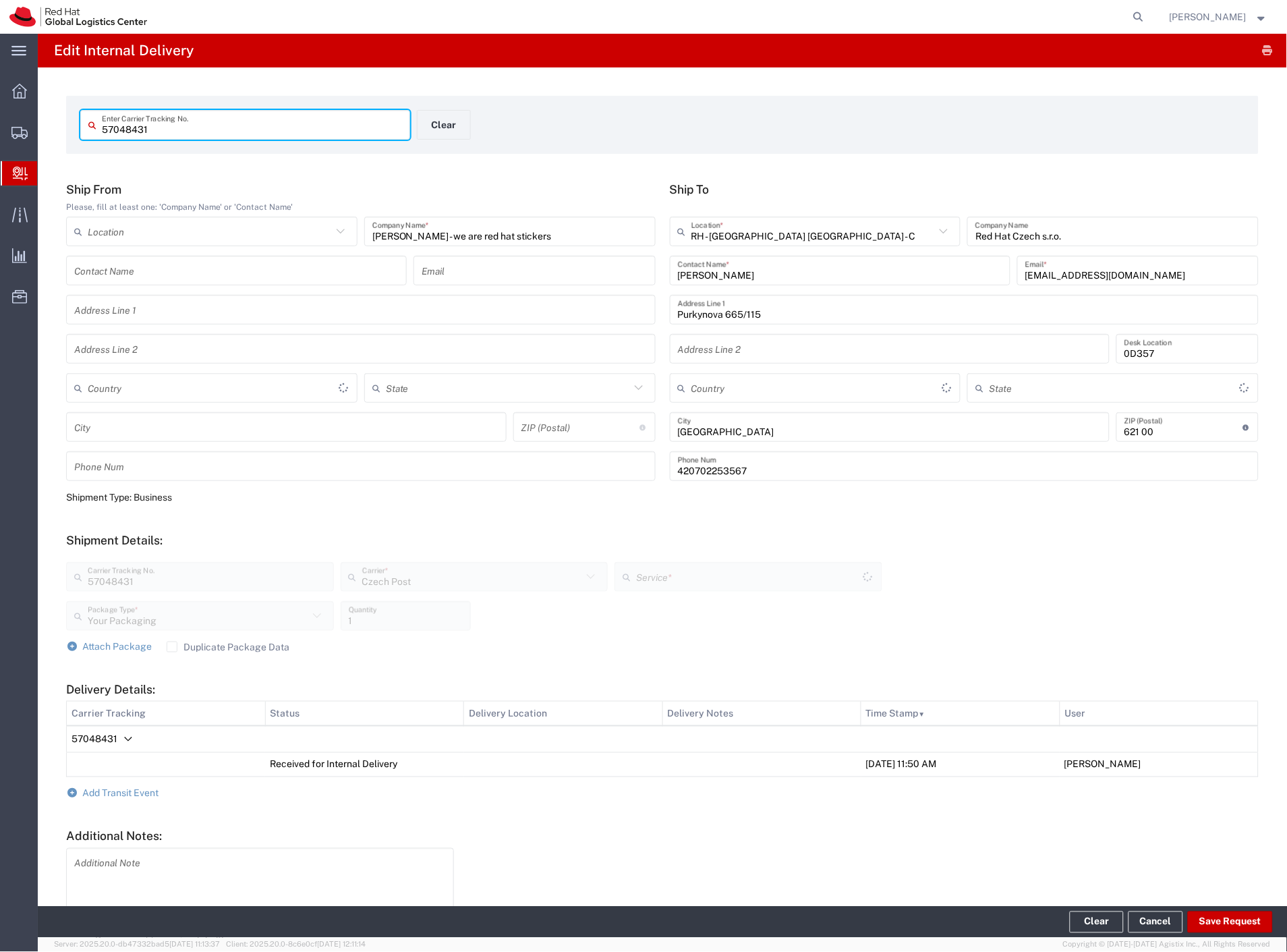
type input "Ground"
type input "Czechia"
click at [138, 793] on span "Add Transit Event" at bounding box center [122, 793] width 76 height 10
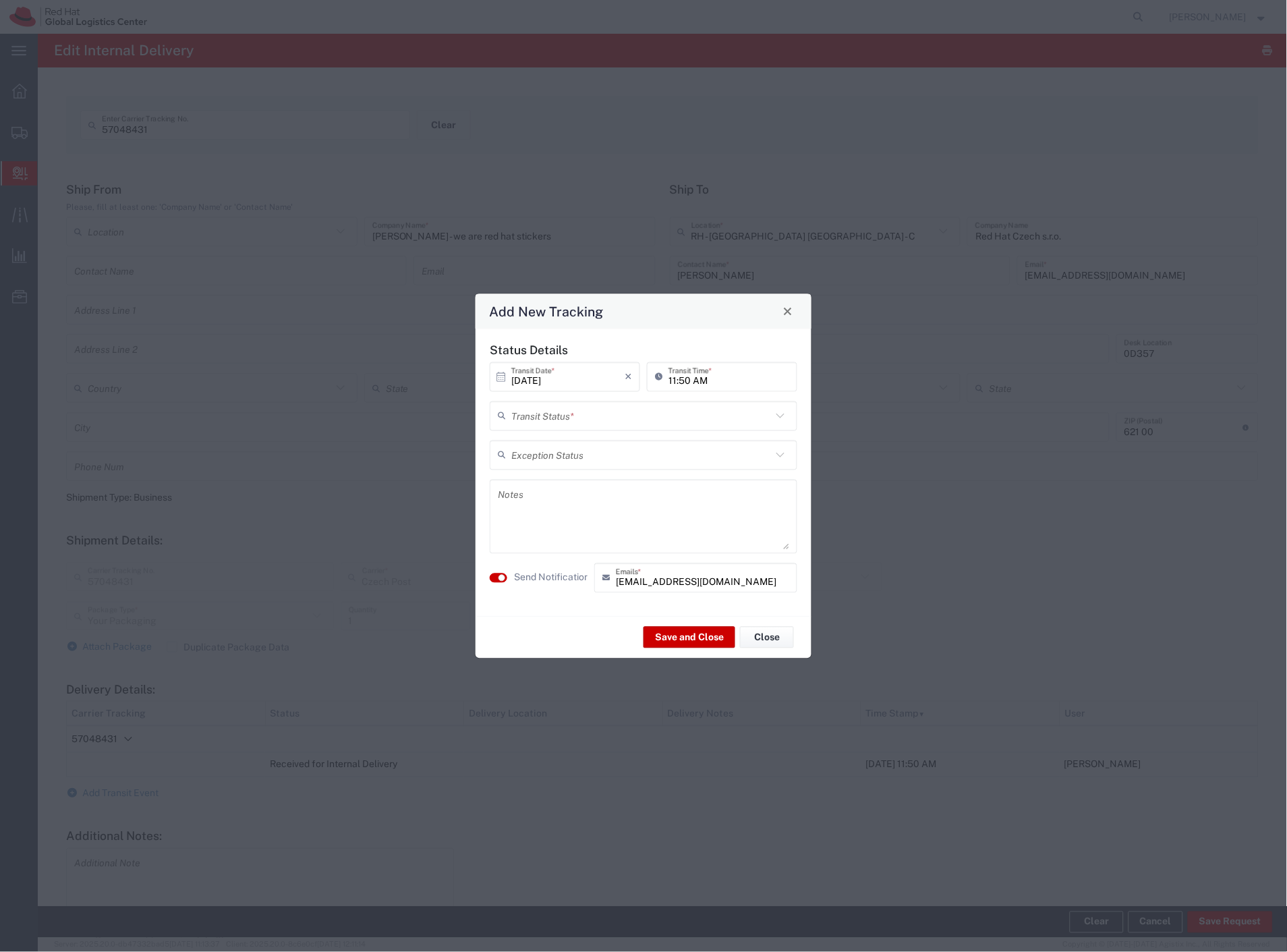
click at [564, 416] on input "text" at bounding box center [642, 415] width 261 height 23
click at [589, 447] on span "Delivery Confirmation" at bounding box center [644, 445] width 305 height 21
type input "Delivery Confirmation"
click at [570, 578] on label "Send Notification" at bounding box center [551, 578] width 76 height 14
click at [683, 641] on button "Save and Close" at bounding box center [690, 638] width 92 height 22
